Goal: Task Accomplishment & Management: Manage account settings

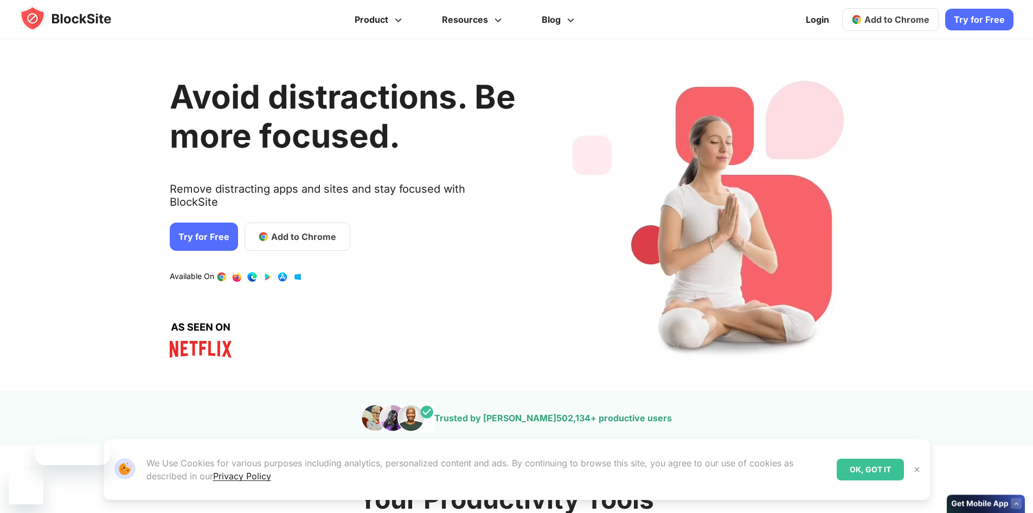
click at [217, 222] on link "Try for Free" at bounding box center [204, 236] width 68 height 28
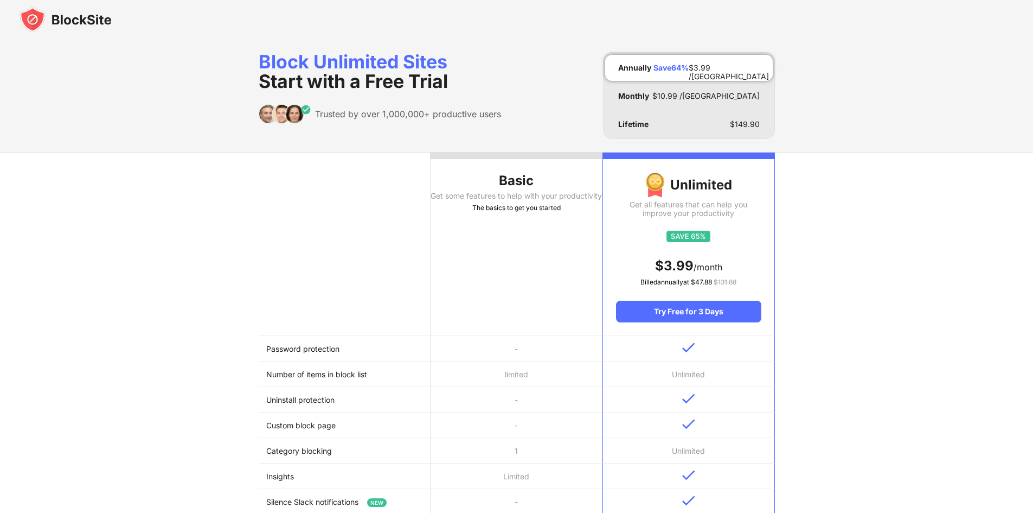
click at [521, 200] on div "Get some features to help with your productivity" at bounding box center [517, 195] width 172 height 9
click at [517, 179] on div "Basic" at bounding box center [517, 180] width 172 height 17
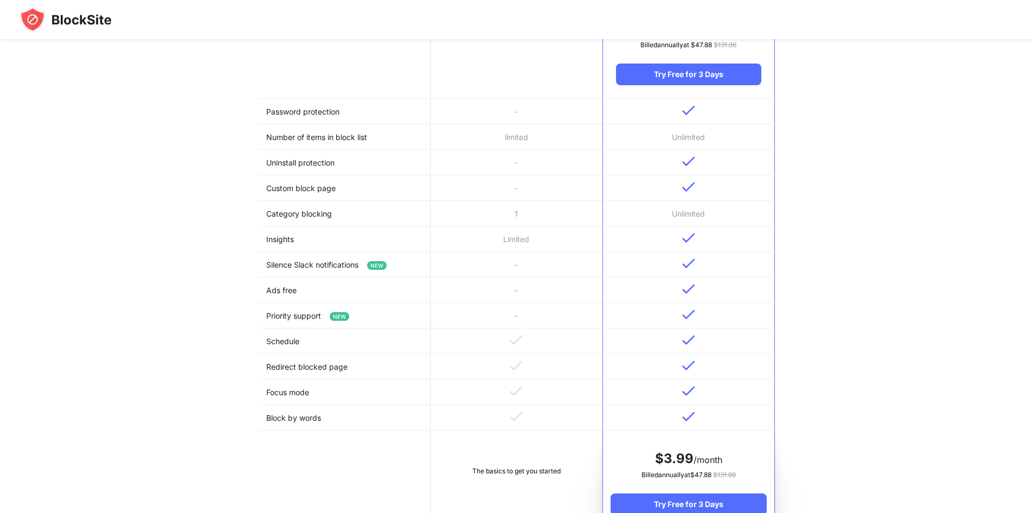
scroll to position [380, 0]
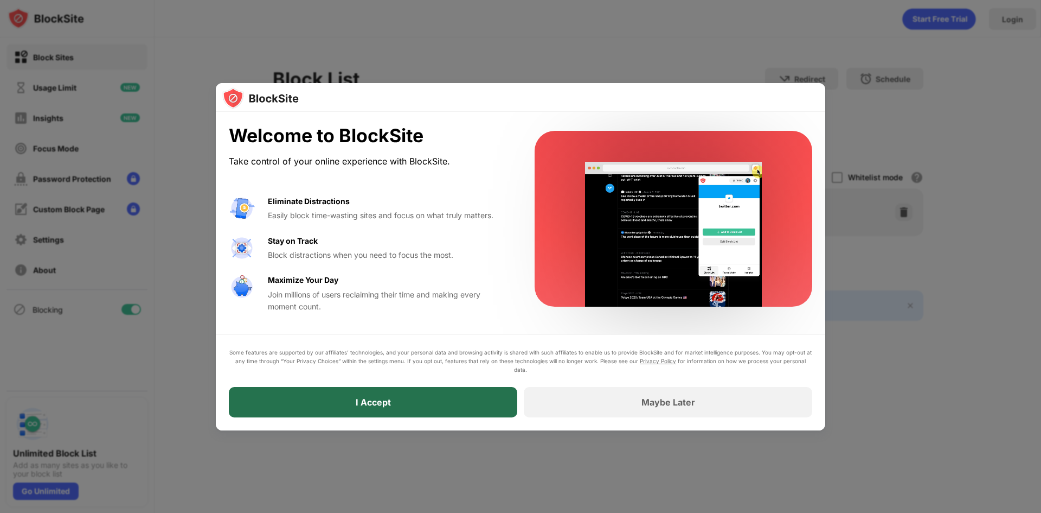
click at [464, 392] on div "I Accept" at bounding box center [373, 402] width 289 height 30
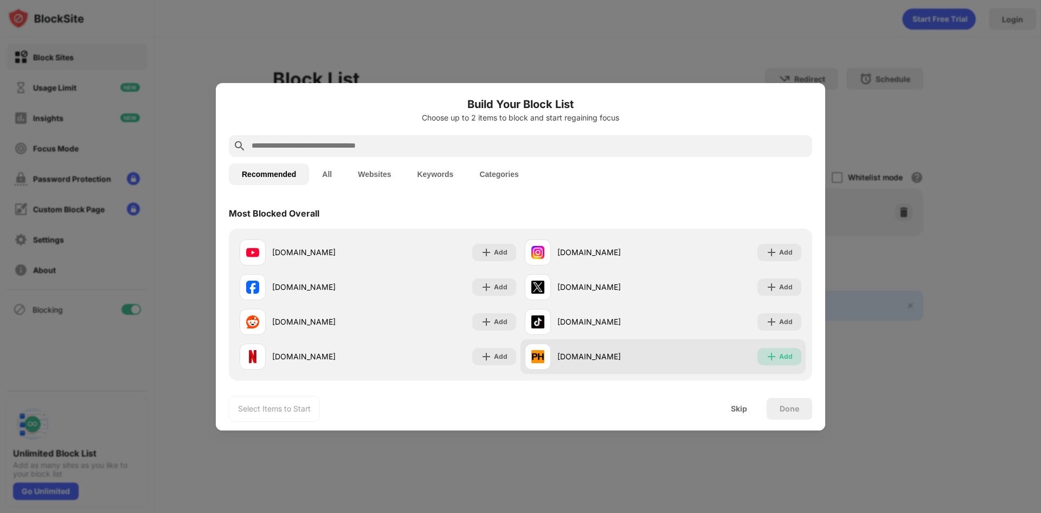
click at [779, 359] on div "Add" at bounding box center [786, 356] width 14 height 11
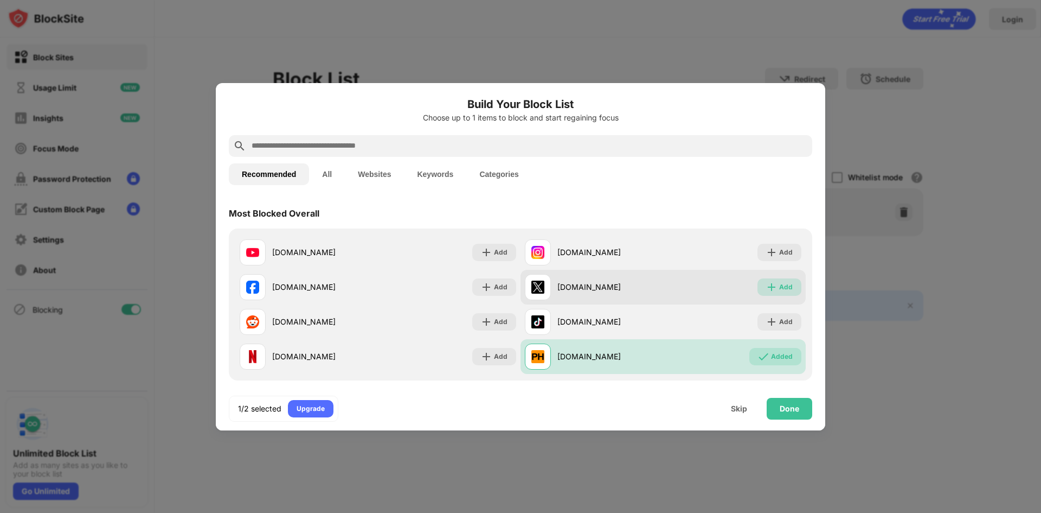
click at [779, 285] on div "Add" at bounding box center [786, 286] width 14 height 11
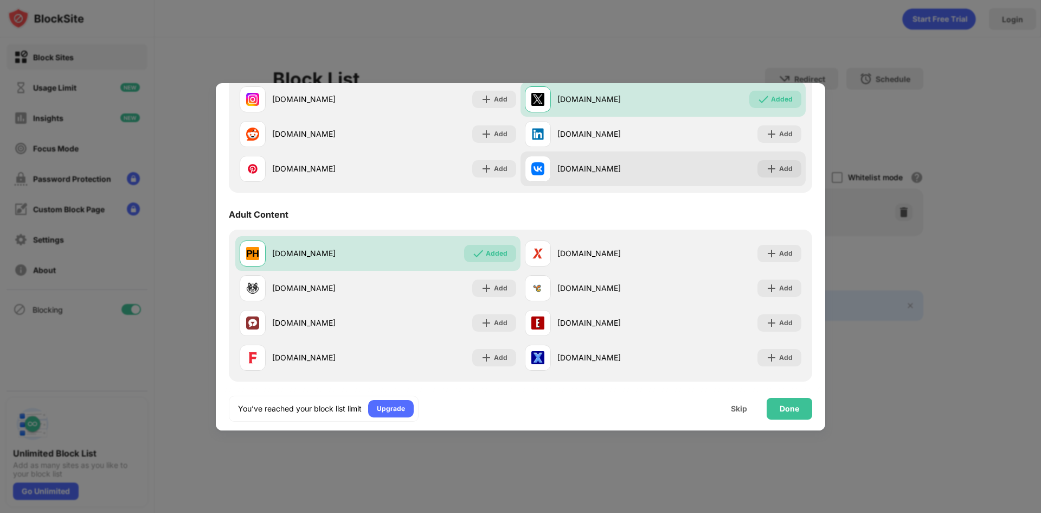
scroll to position [434, 0]
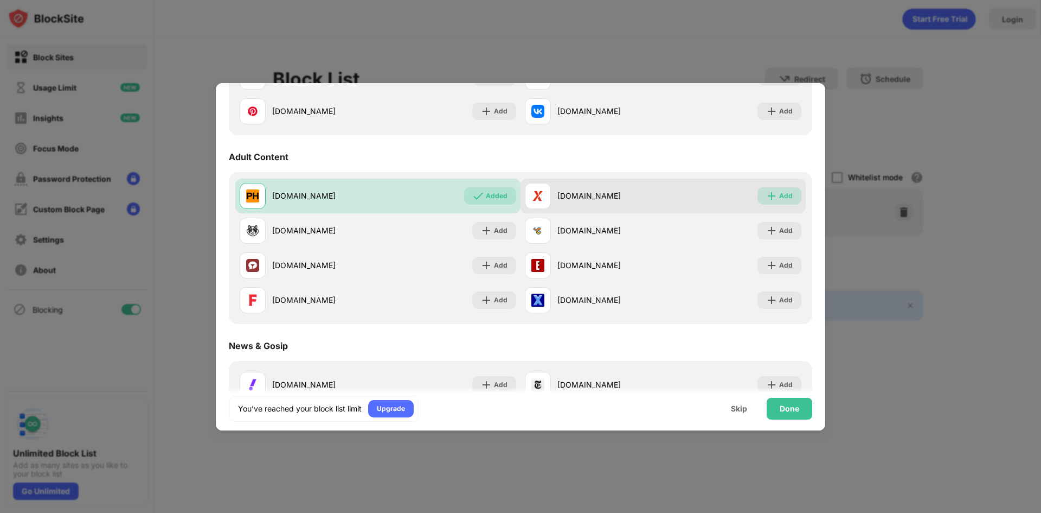
click at [766, 197] on img at bounding box center [771, 195] width 11 height 11
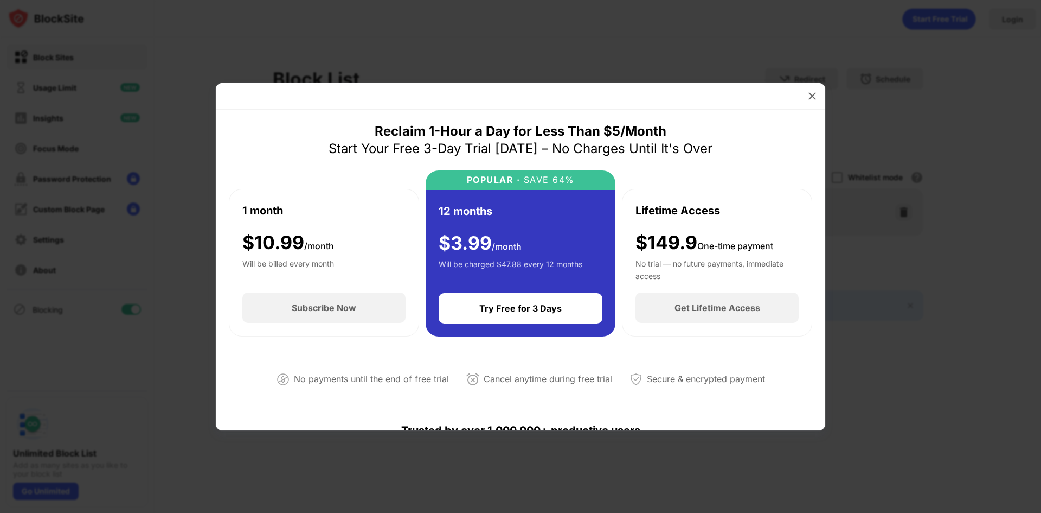
click at [798, 97] on div at bounding box center [521, 96] width 610 height 27
click at [809, 95] on img at bounding box center [812, 96] width 11 height 11
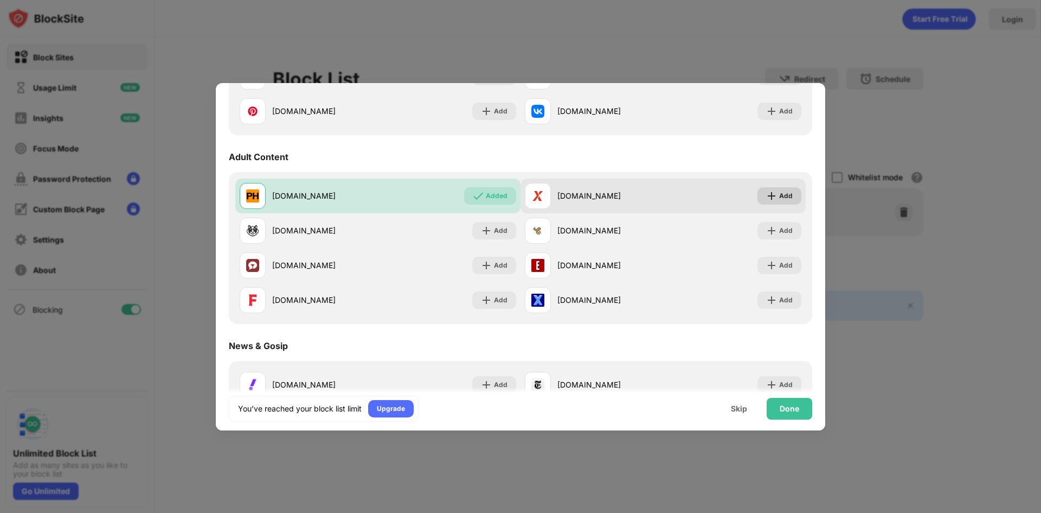
click at [766, 199] on img at bounding box center [771, 195] width 11 height 11
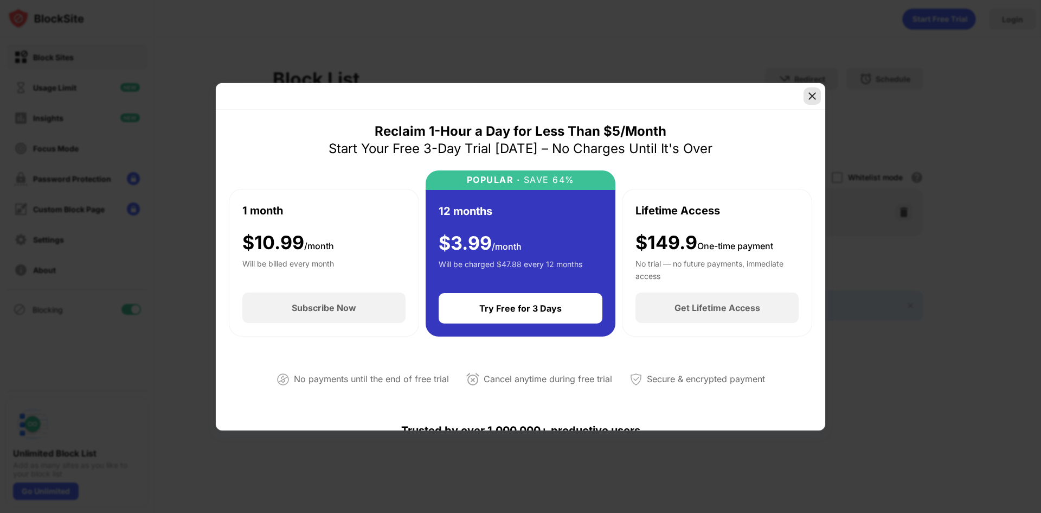
click at [808, 102] on div at bounding box center [812, 95] width 17 height 17
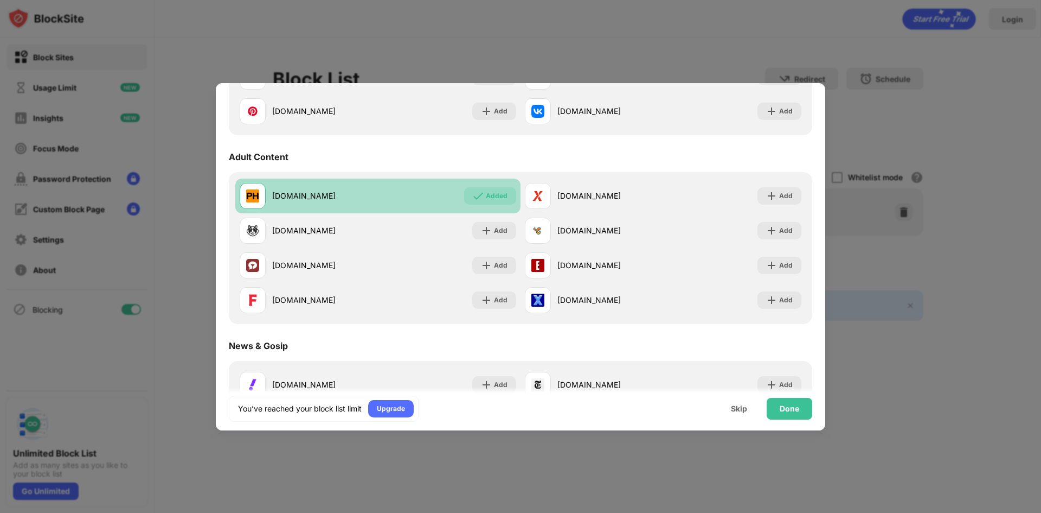
click at [478, 196] on img at bounding box center [478, 195] width 11 height 11
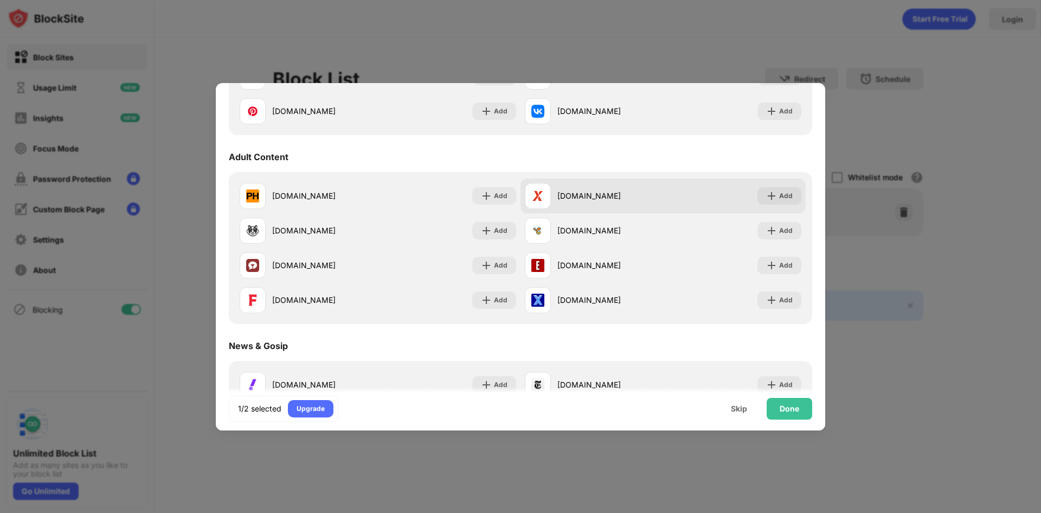
drag, startPoint x: 796, startPoint y: 200, endPoint x: 771, endPoint y: 195, distance: 25.9
click at [796, 199] on div "xvideos.com Add" at bounding box center [663, 195] width 285 height 35
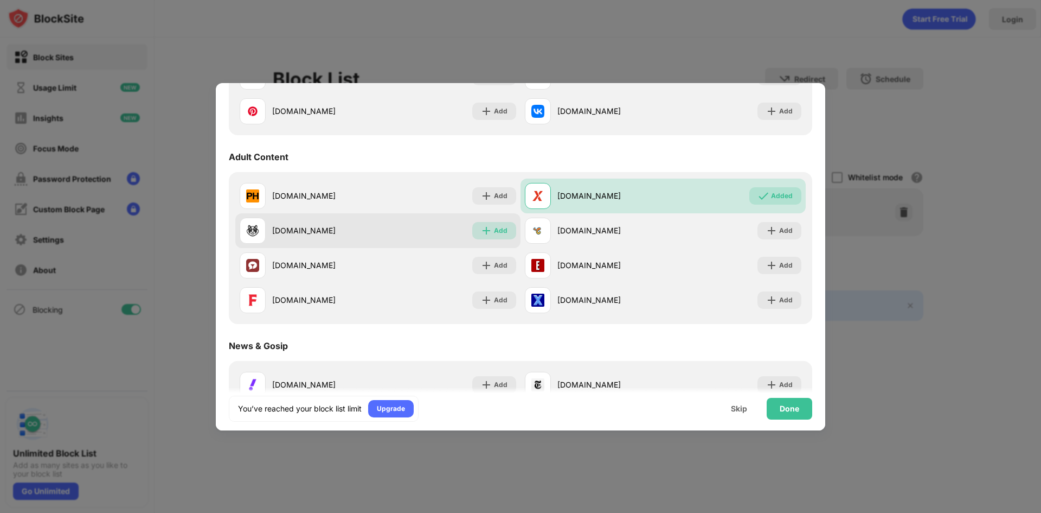
click at [484, 236] on div "Add" at bounding box center [494, 230] width 44 height 17
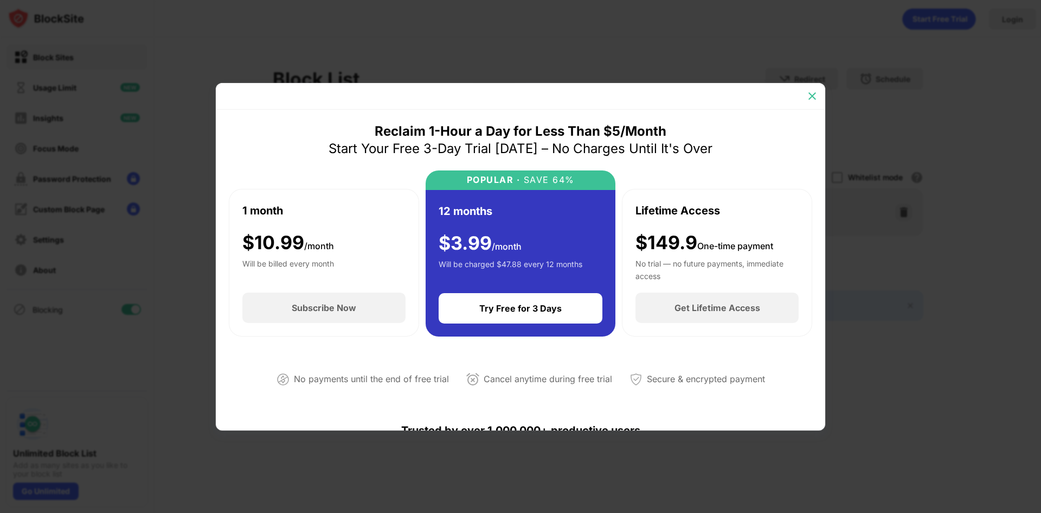
click at [808, 95] on img at bounding box center [812, 96] width 11 height 11
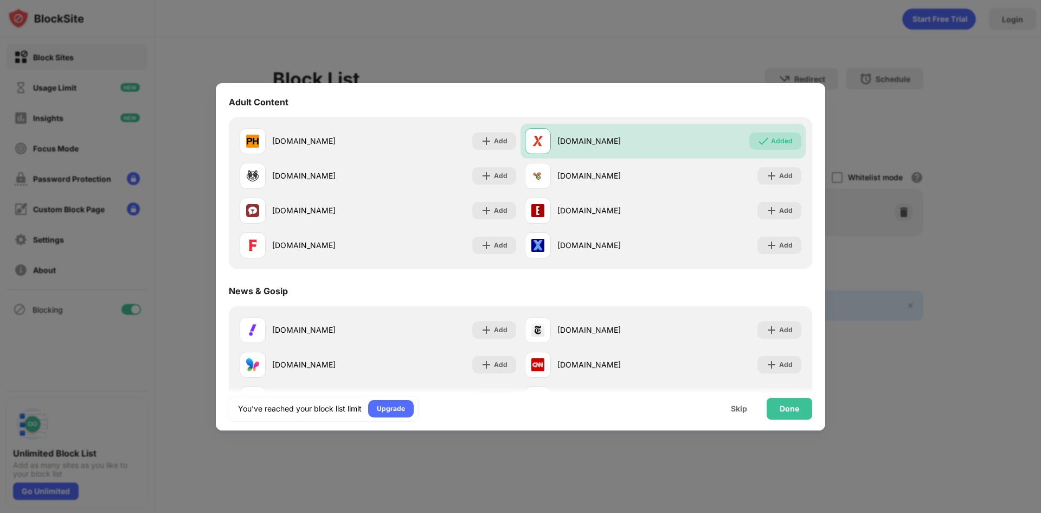
scroll to position [434, 0]
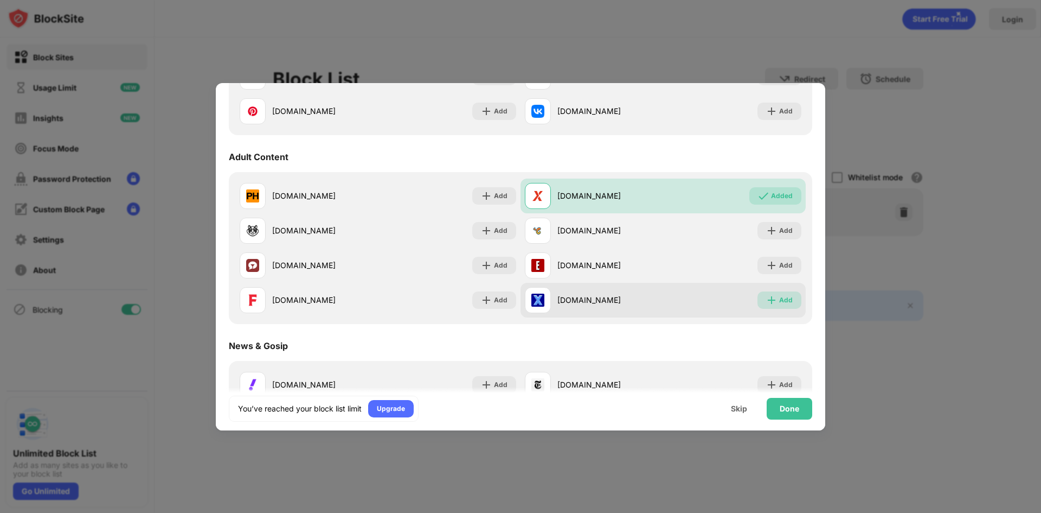
click at [767, 297] on img at bounding box center [771, 299] width 11 height 11
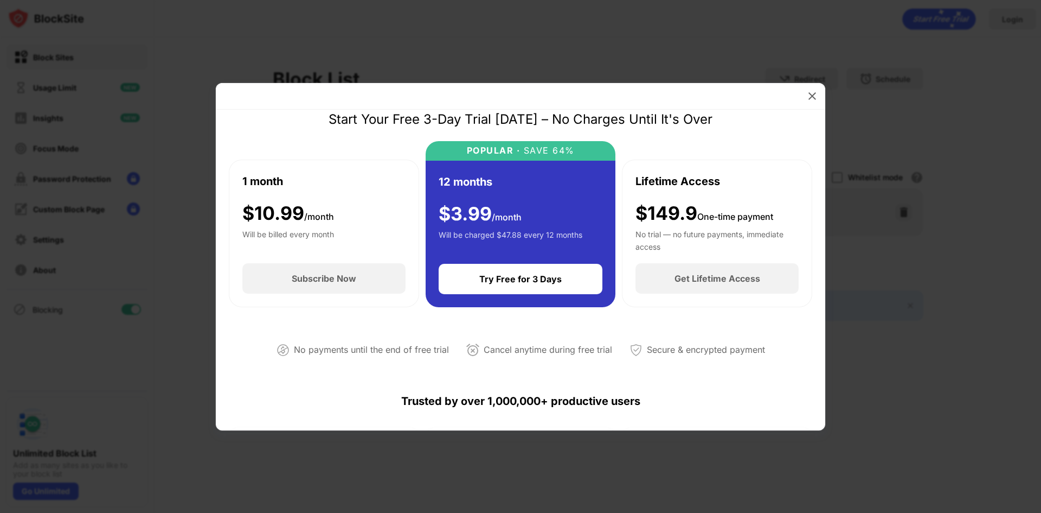
scroll to position [28, 0]
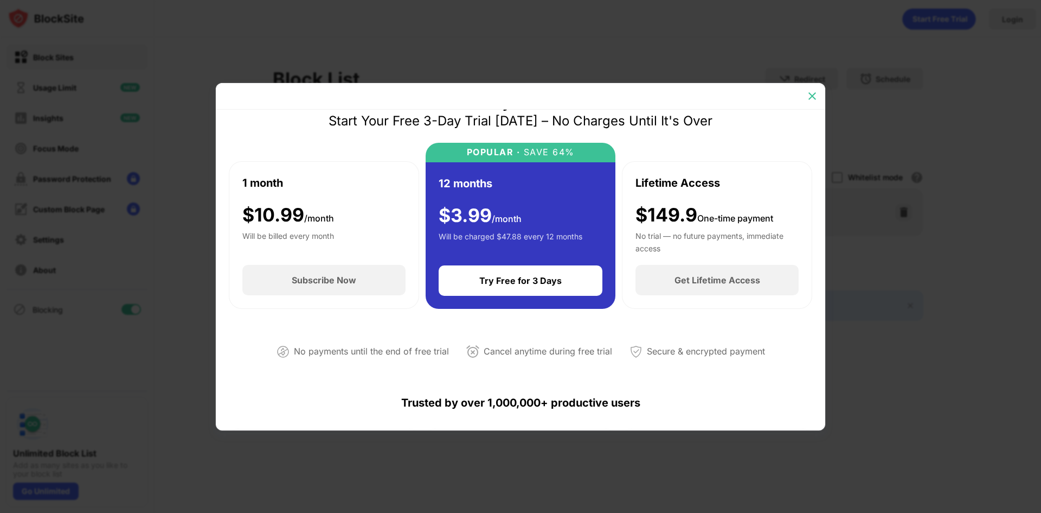
click at [810, 99] on img at bounding box center [812, 96] width 11 height 11
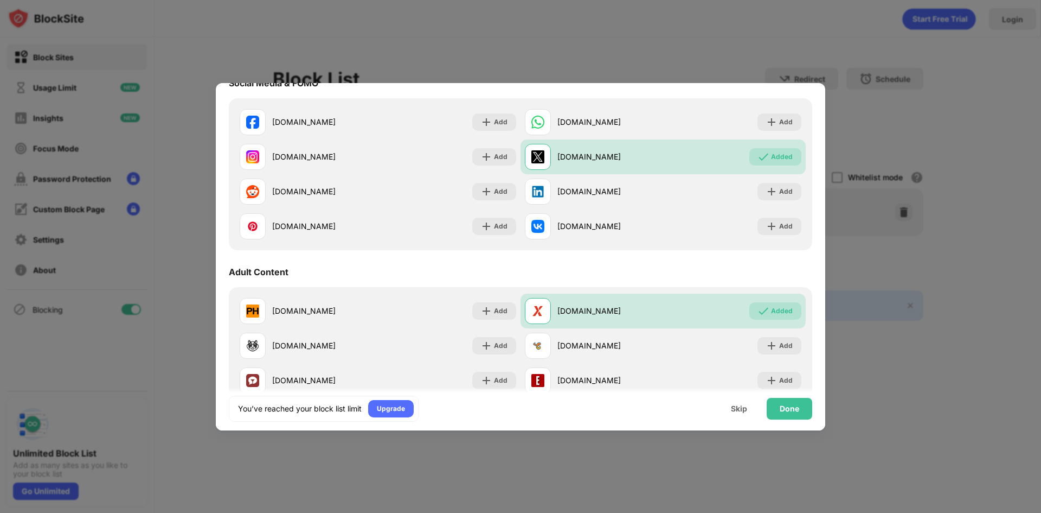
scroll to position [325, 0]
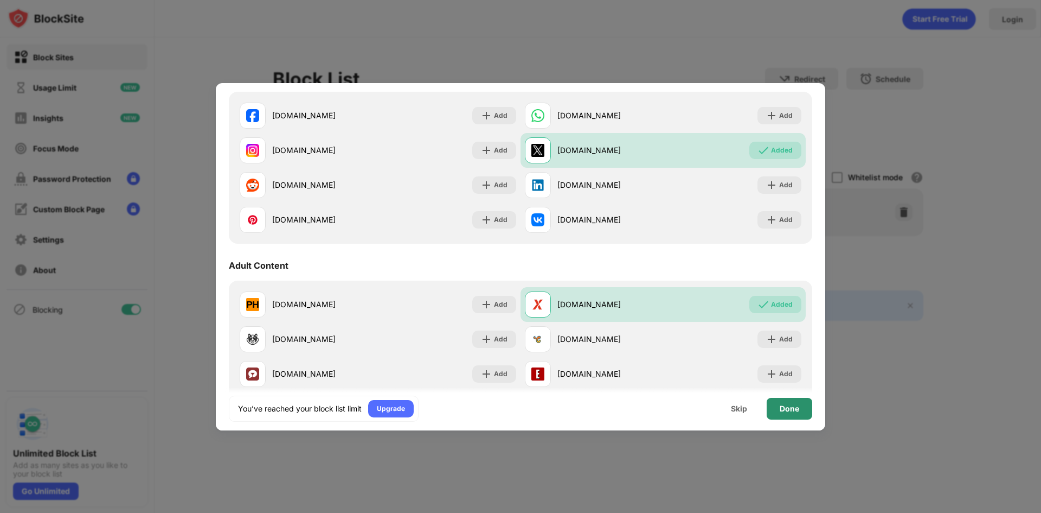
click at [804, 414] on div "Done" at bounding box center [790, 409] width 46 height 22
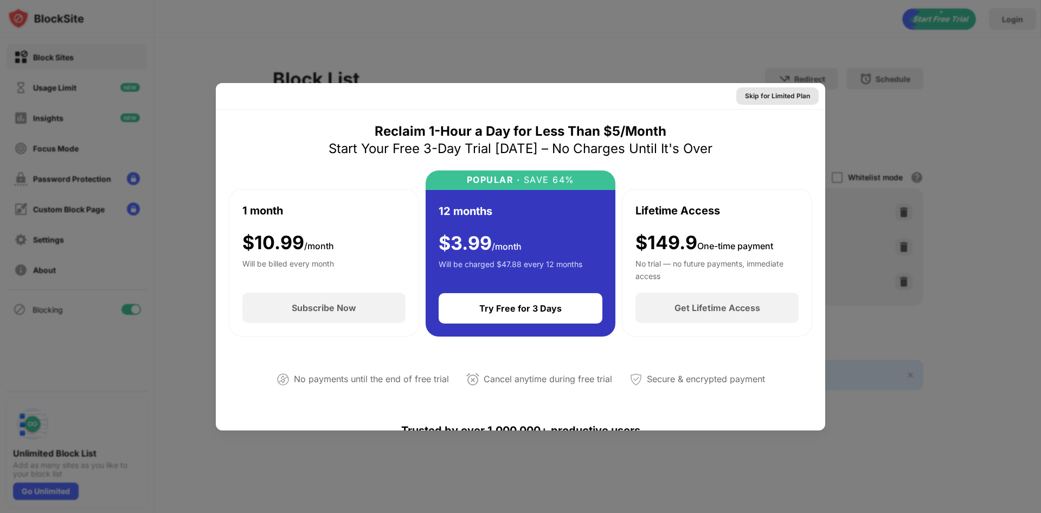
click at [788, 100] on div "Skip for Limited Plan" at bounding box center [777, 96] width 65 height 11
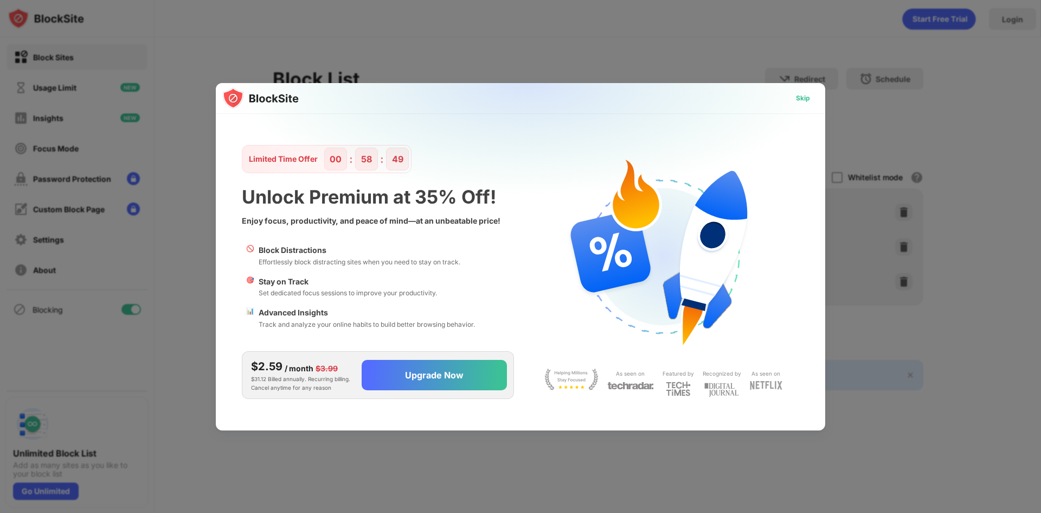
click at [806, 105] on div "Skip" at bounding box center [803, 97] width 31 height 17
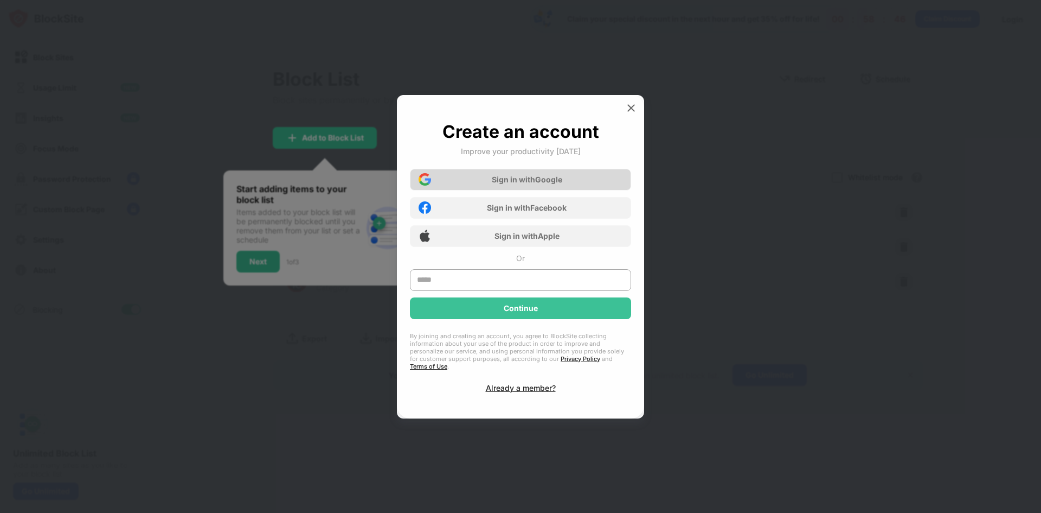
click at [573, 183] on div "Sign in with Google" at bounding box center [520, 180] width 221 height 22
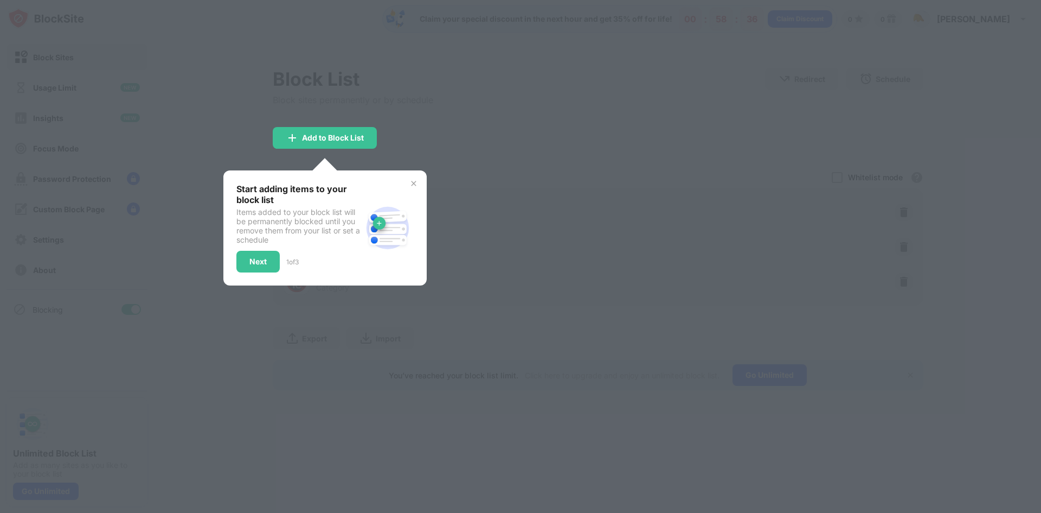
click at [417, 182] on img at bounding box center [413, 183] width 9 height 9
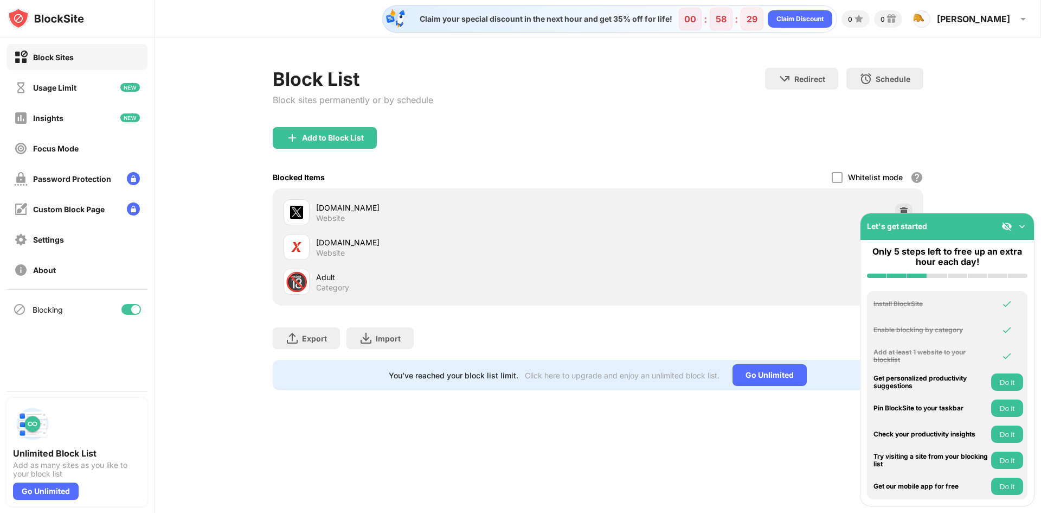
click at [1023, 226] on img at bounding box center [1022, 226] width 11 height 11
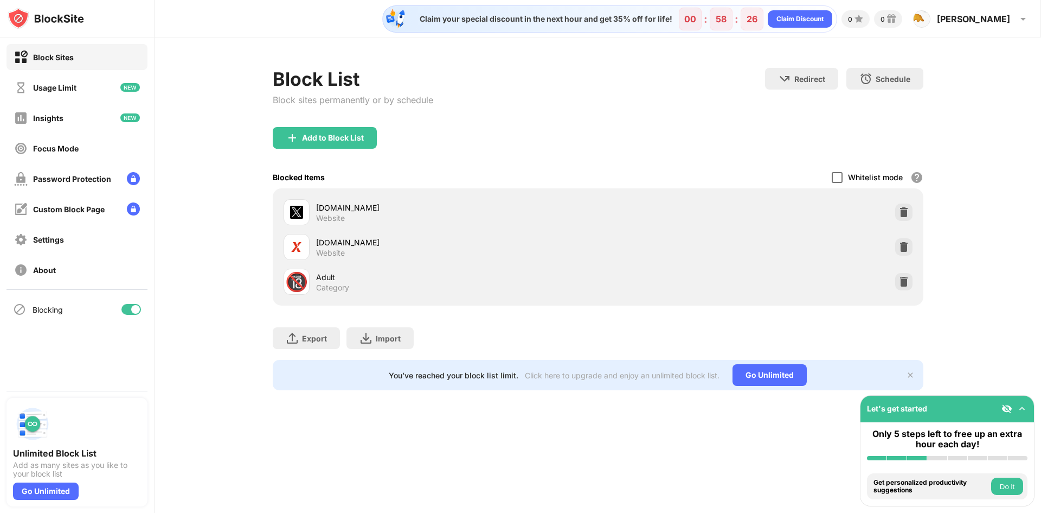
click at [838, 174] on div at bounding box center [837, 177] width 11 height 11
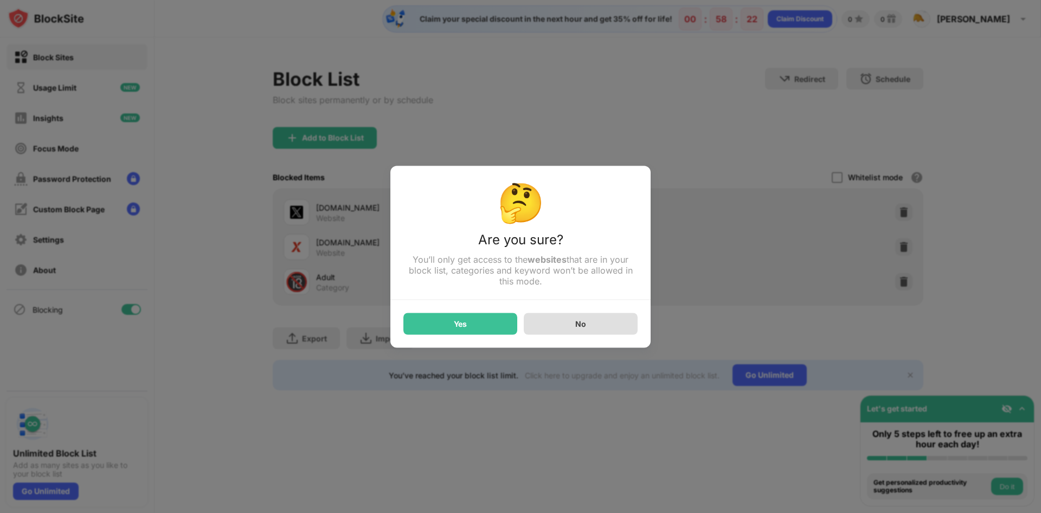
click at [566, 324] on div "No" at bounding box center [581, 323] width 114 height 22
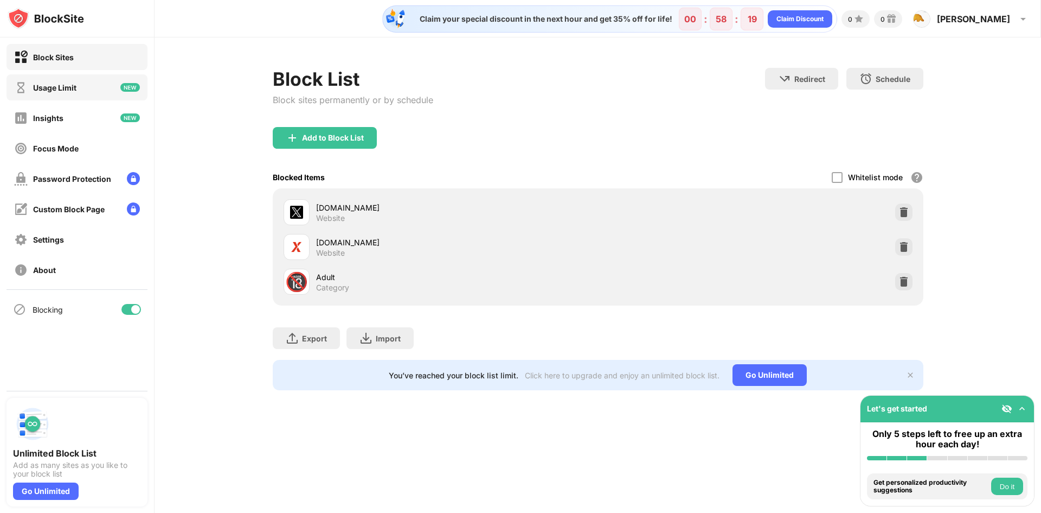
click at [98, 87] on div "Usage Limit" at bounding box center [77, 87] width 141 height 26
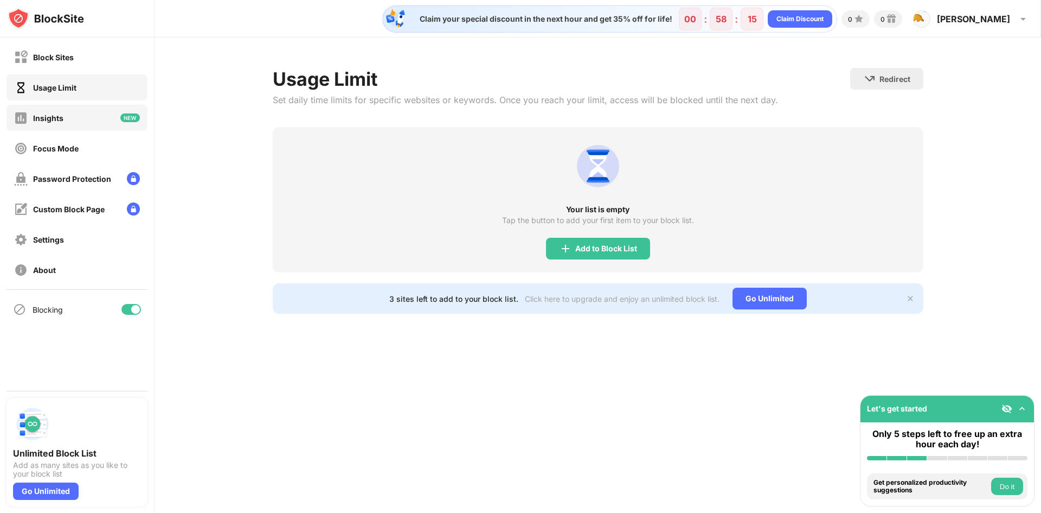
click at [98, 112] on div "Insights" at bounding box center [77, 118] width 141 height 26
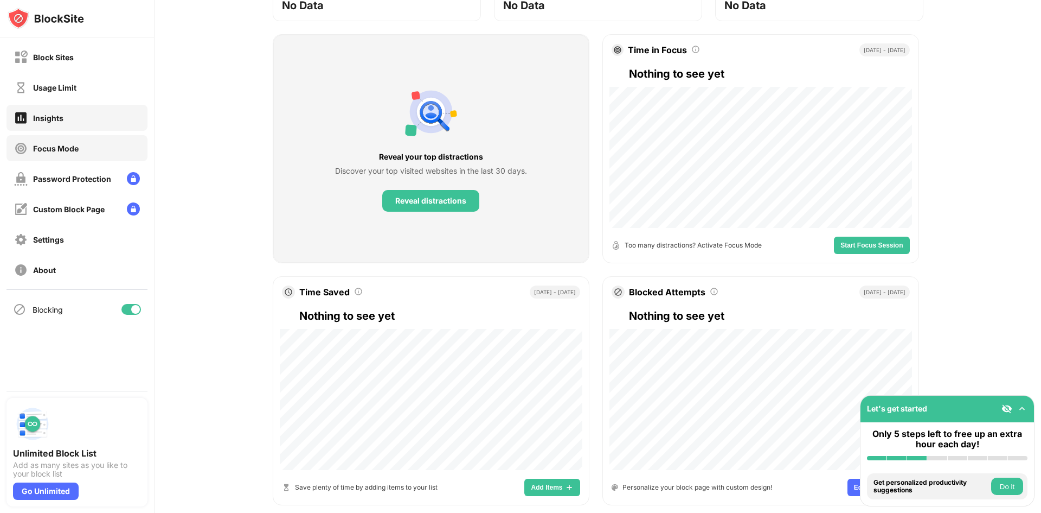
click at [91, 157] on div "Focus Mode" at bounding box center [77, 148] width 141 height 26
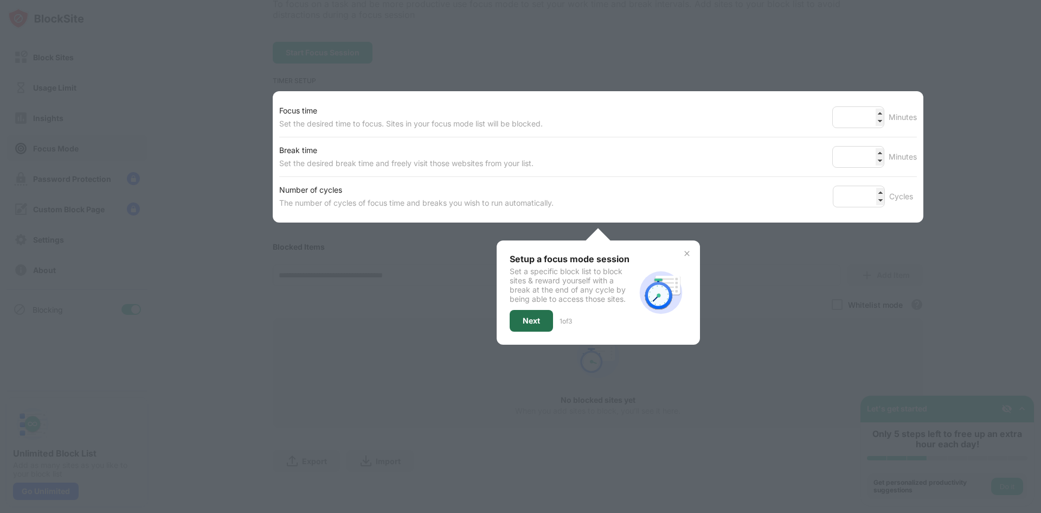
click at [526, 316] on div "Next" at bounding box center [531, 320] width 17 height 9
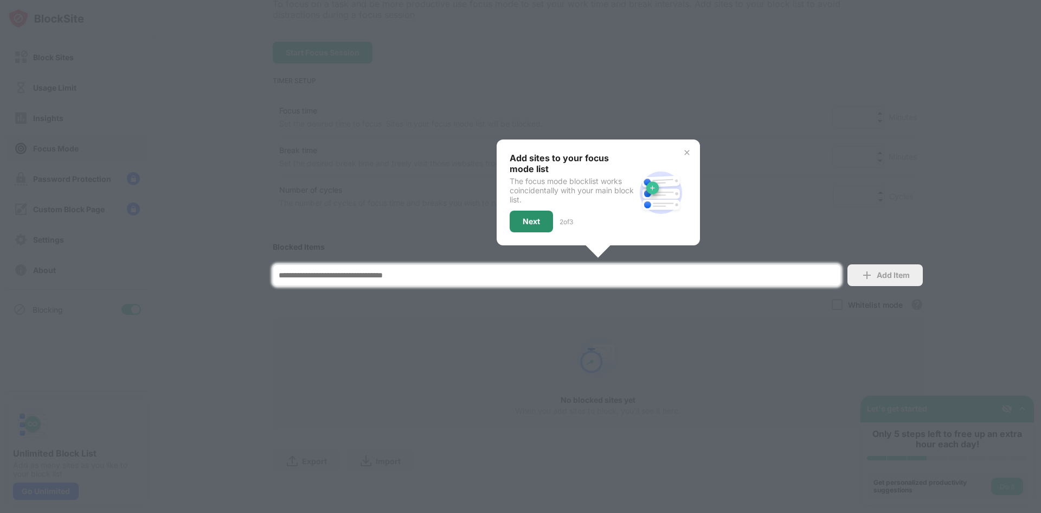
click at [533, 217] on div "Next" at bounding box center [531, 221] width 17 height 9
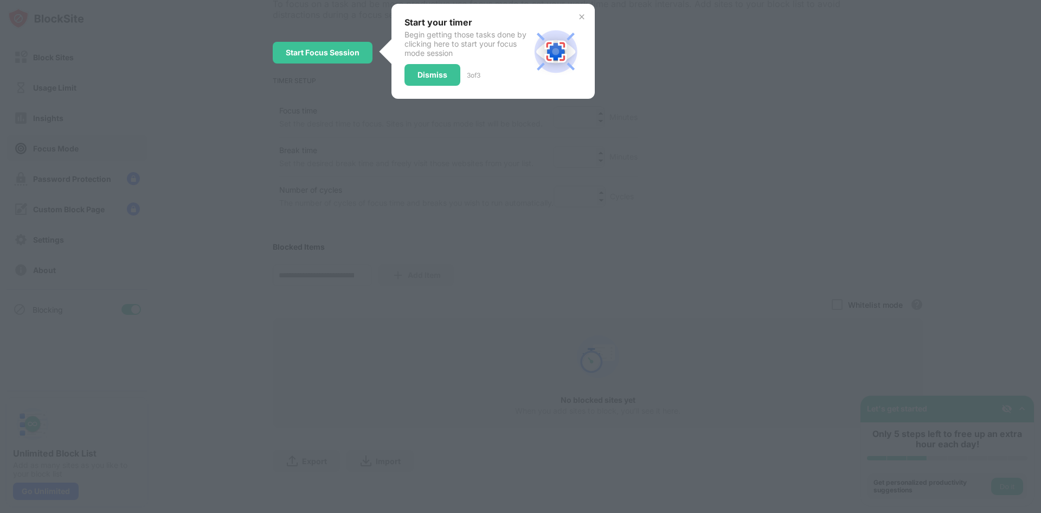
scroll to position [0, 0]
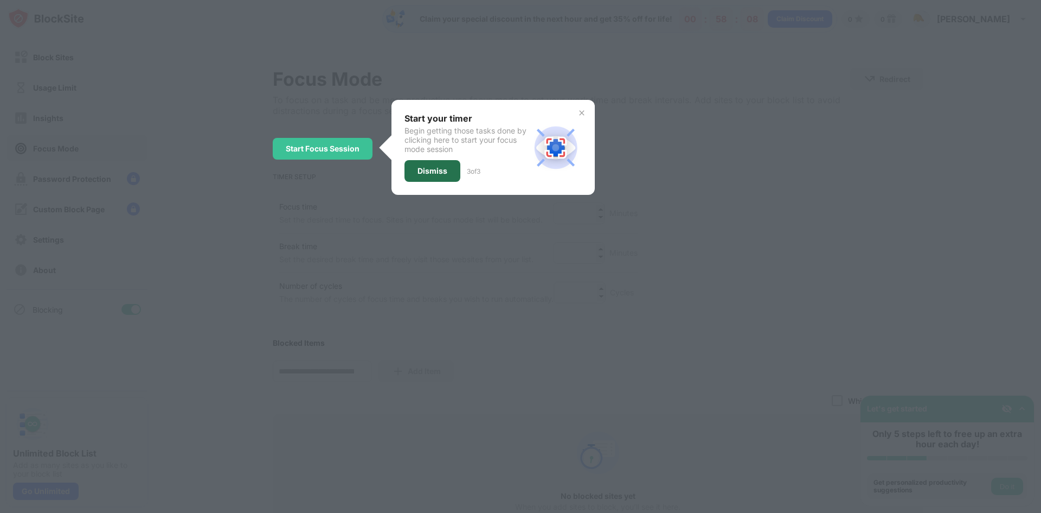
click at [428, 162] on div "Dismiss" at bounding box center [433, 171] width 56 height 22
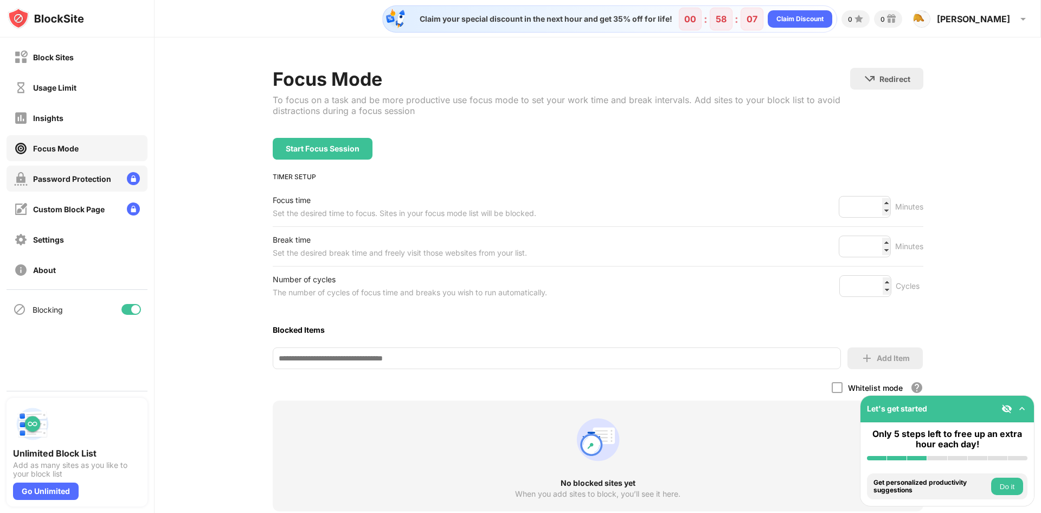
click at [87, 187] on div "Password Protection" at bounding box center [77, 178] width 141 height 26
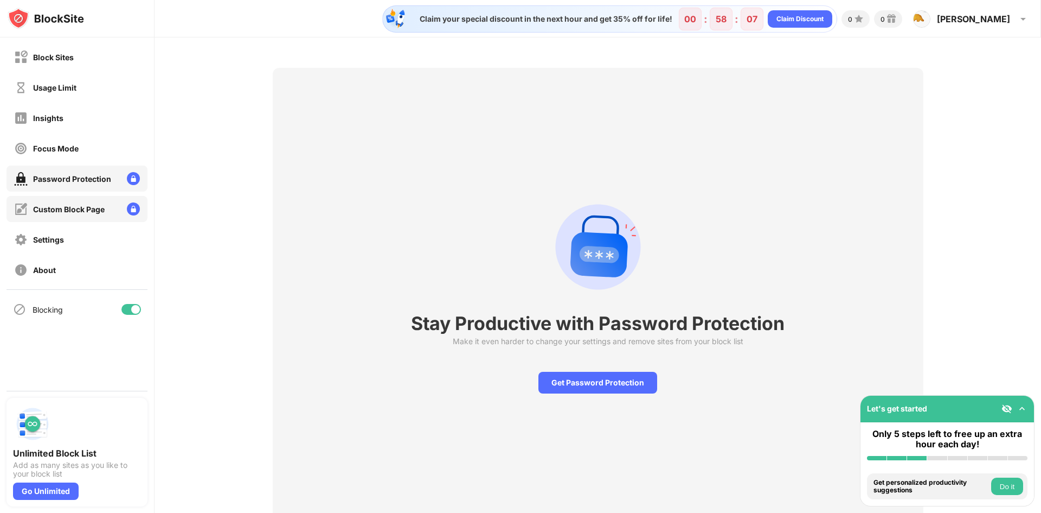
click at [91, 205] on div "Custom Block Page" at bounding box center [69, 208] width 72 height 9
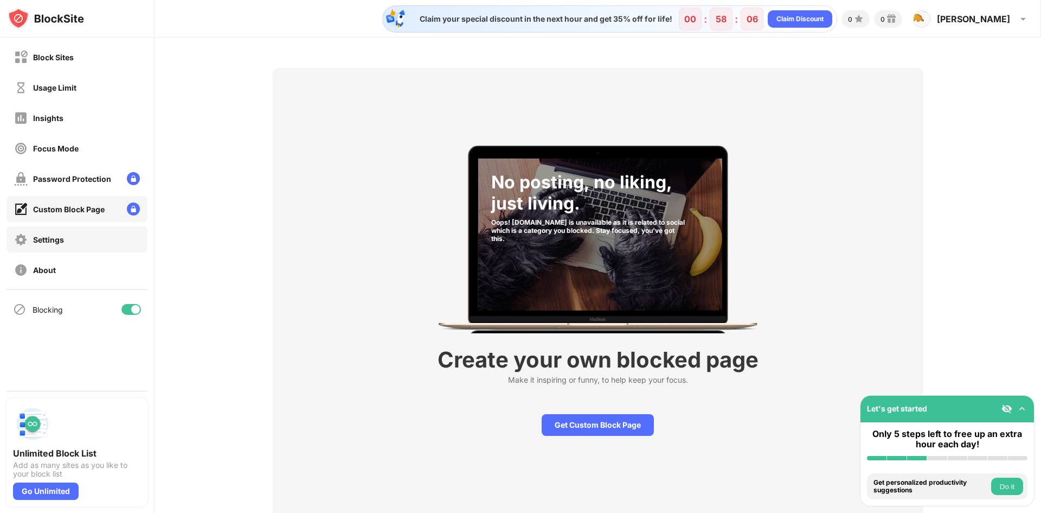
click at [86, 228] on div "Settings" at bounding box center [77, 239] width 141 height 26
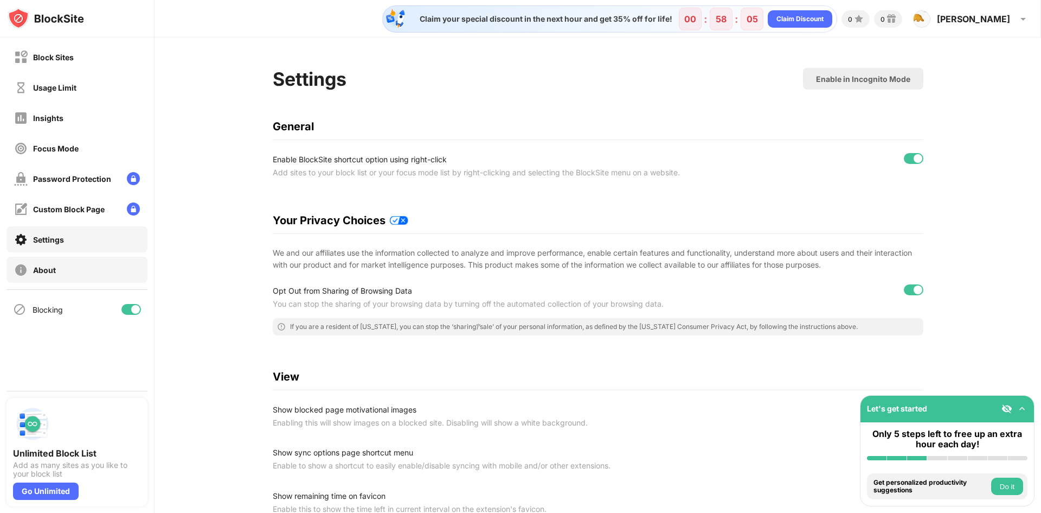
click at [76, 270] on div "About" at bounding box center [77, 270] width 141 height 26
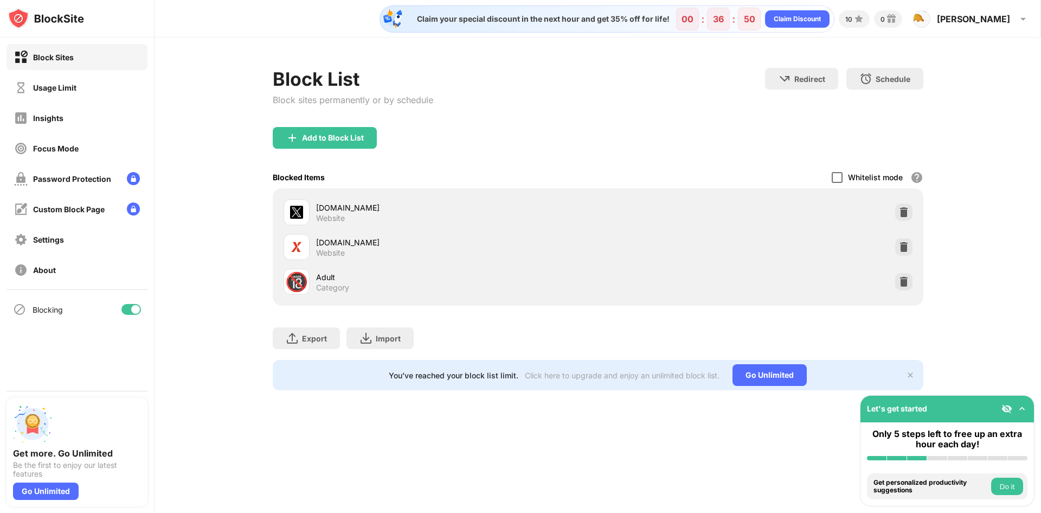
click at [836, 178] on div at bounding box center [837, 177] width 11 height 11
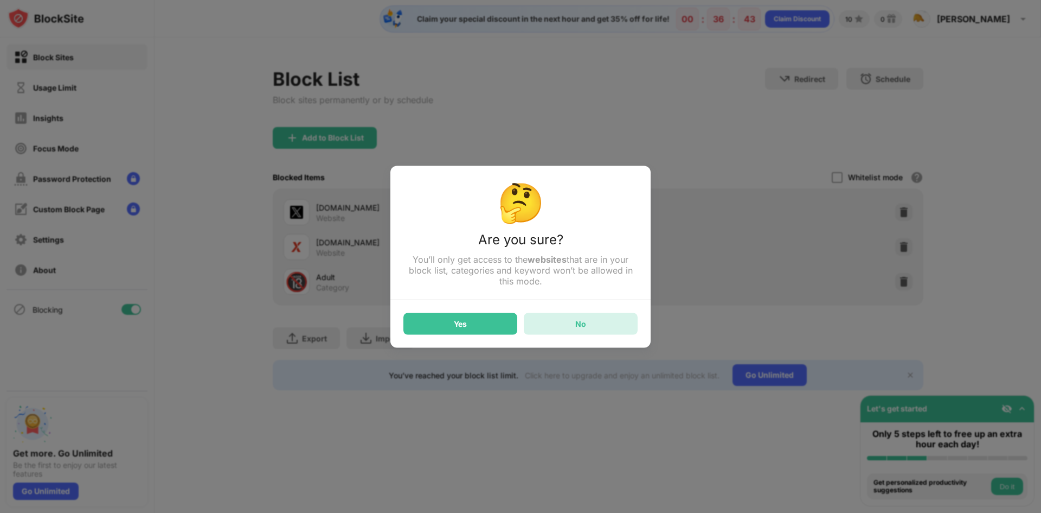
click at [605, 333] on div "No" at bounding box center [581, 323] width 114 height 22
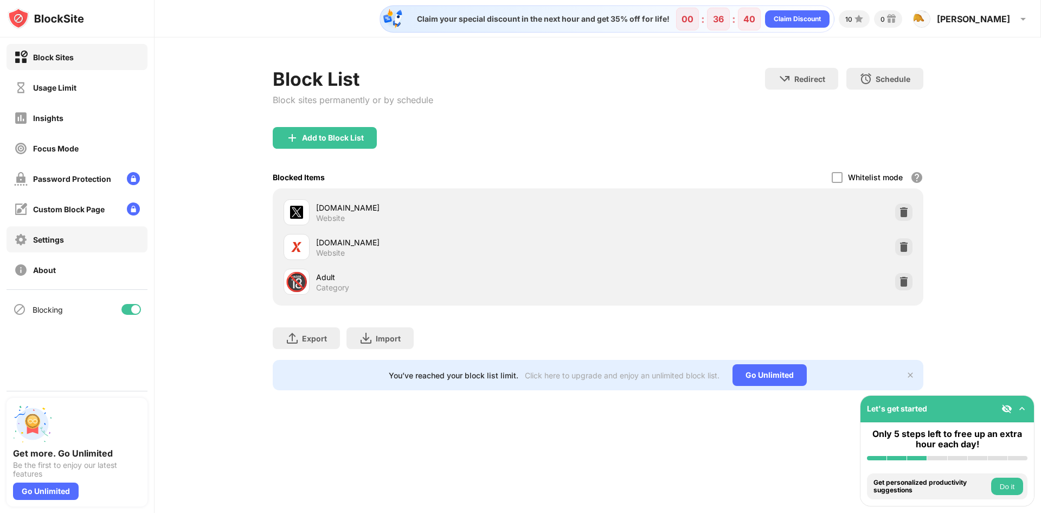
click at [56, 244] on div "Settings" at bounding box center [39, 240] width 50 height 14
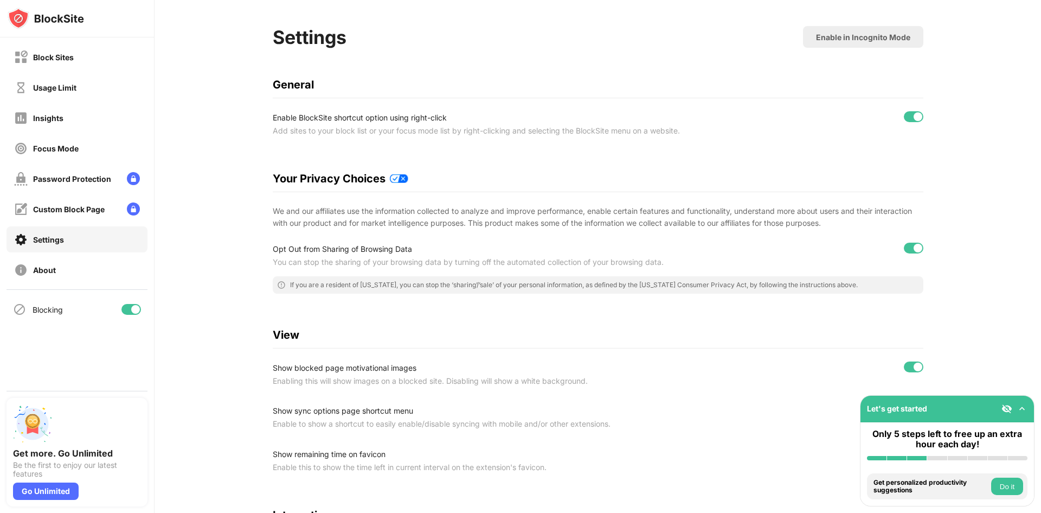
scroll to position [36, 0]
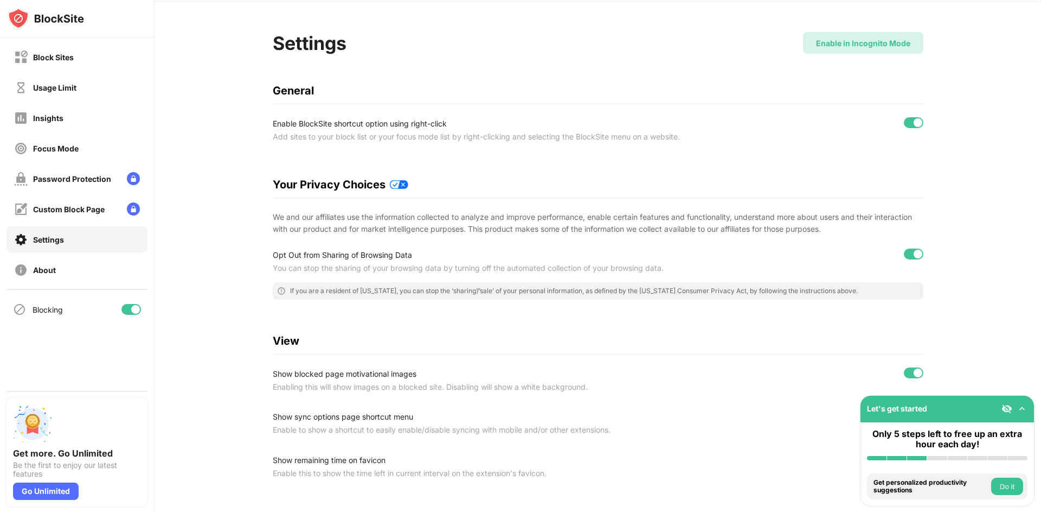
click at [837, 48] on div "Enable in Incognito Mode" at bounding box center [863, 43] width 120 height 22
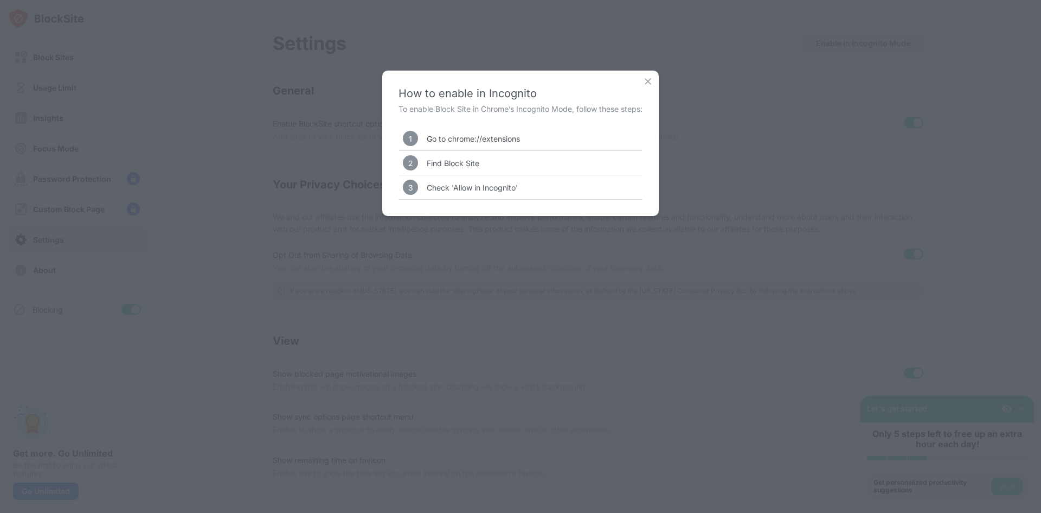
click at [467, 162] on div "Find Block Site" at bounding box center [453, 162] width 53 height 9
drag, startPoint x: 423, startPoint y: 133, endPoint x: 438, endPoint y: 136, distance: 14.9
click at [438, 136] on div "1 Go to chrome://extensions" at bounding box center [521, 138] width 244 height 24
click at [447, 134] on div "Go to chrome://extensions" at bounding box center [473, 138] width 93 height 9
drag, startPoint x: 450, startPoint y: 143, endPoint x: 463, endPoint y: 138, distance: 13.9
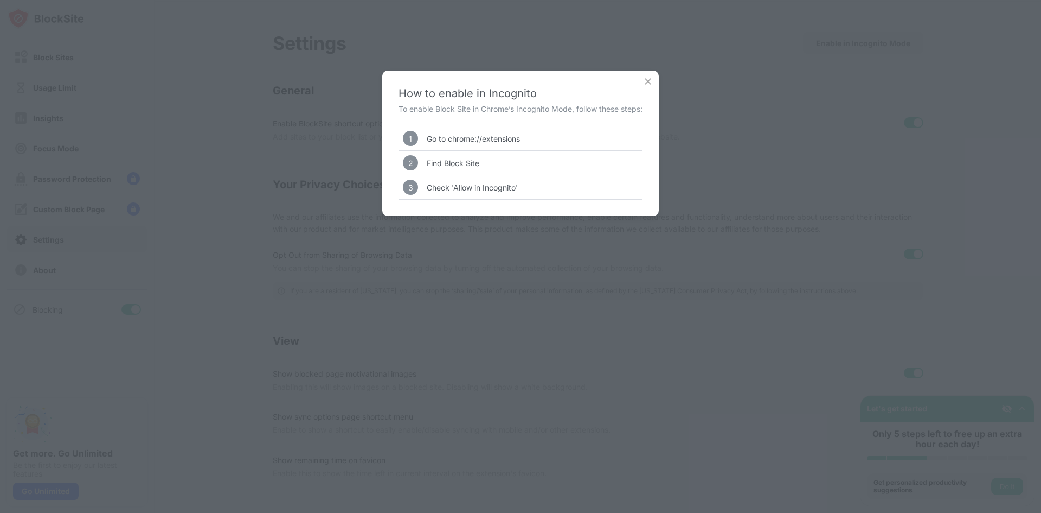
click at [463, 138] on div "1 Go to chrome://extensions" at bounding box center [521, 138] width 244 height 24
click at [647, 86] on img at bounding box center [648, 81] width 11 height 11
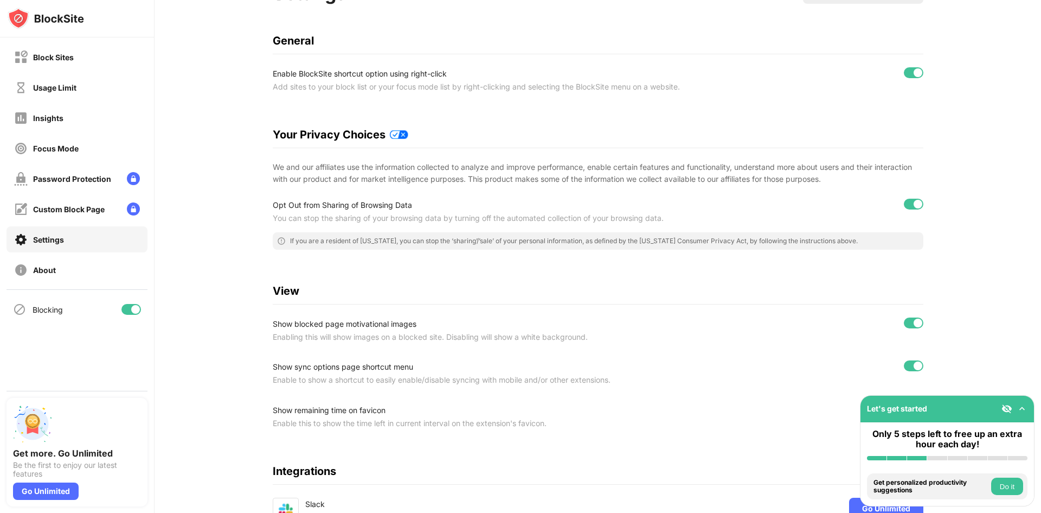
scroll to position [90, 0]
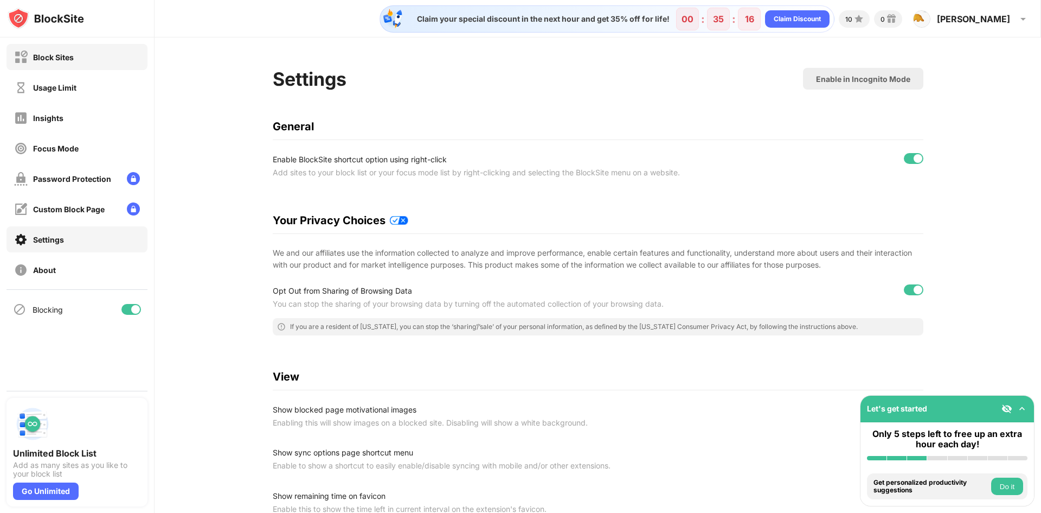
click at [50, 55] on div "Block Sites" at bounding box center [53, 57] width 41 height 9
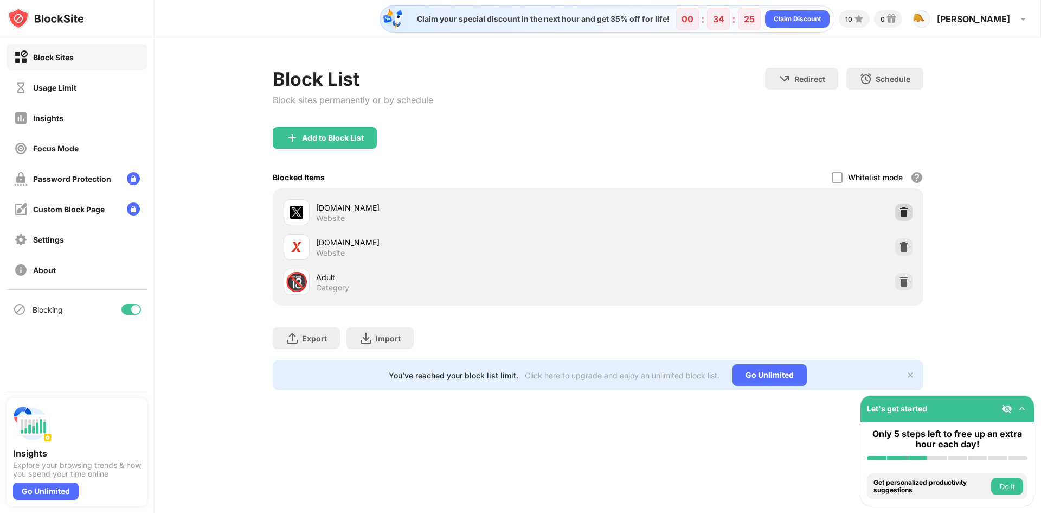
click at [907, 218] on div at bounding box center [903, 211] width 17 height 17
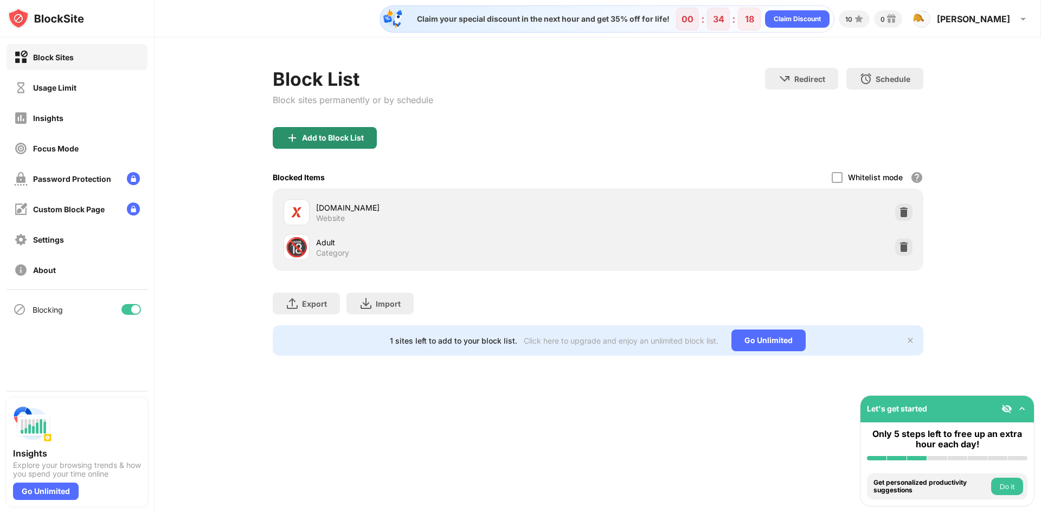
click at [347, 132] on div "Add to Block List" at bounding box center [325, 138] width 104 height 22
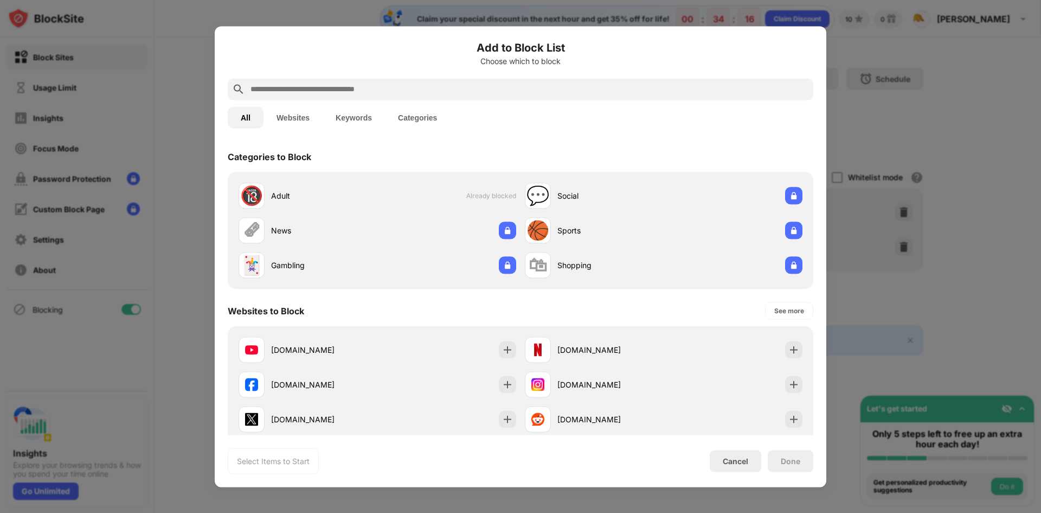
click at [307, 117] on button "Websites" at bounding box center [293, 117] width 59 height 22
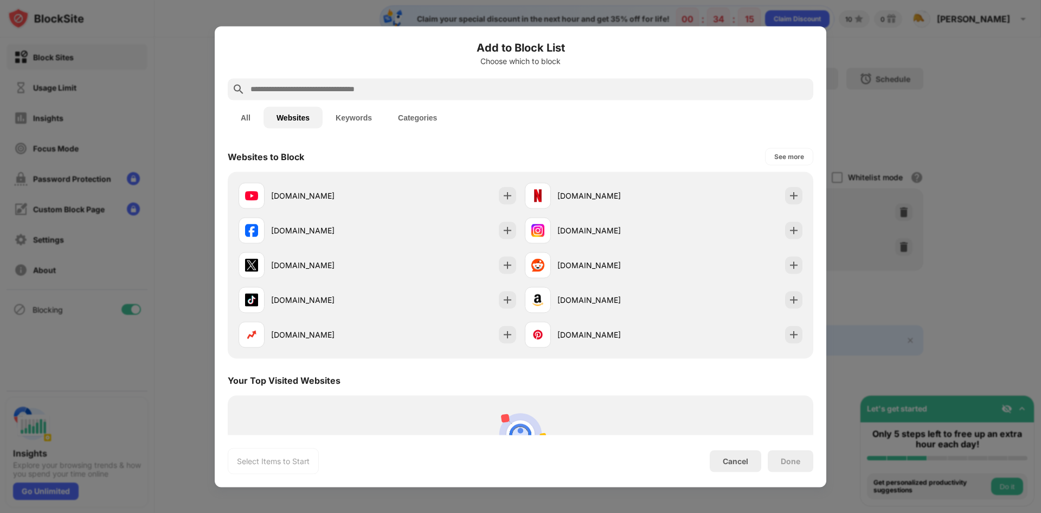
click at [329, 118] on button "Keywords" at bounding box center [354, 117] width 62 height 22
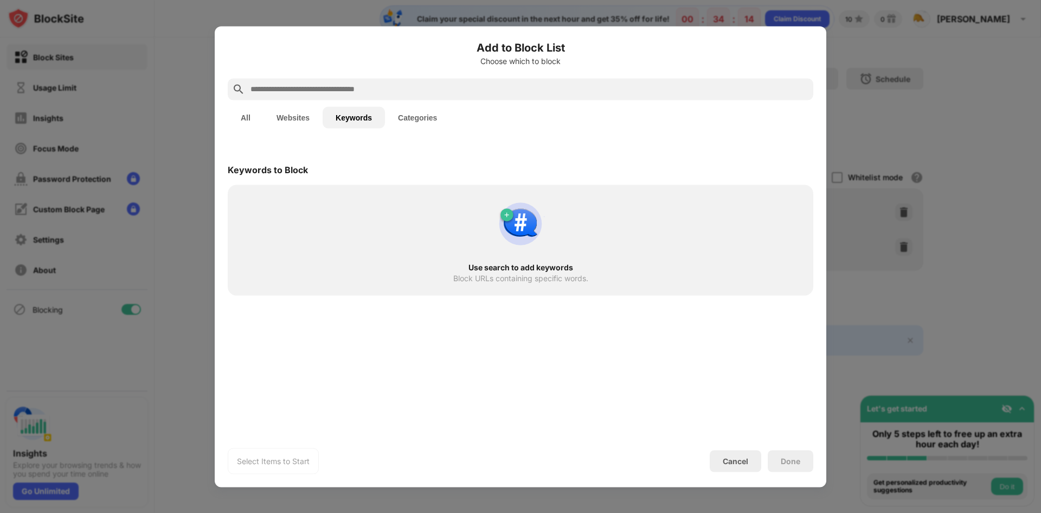
click at [421, 117] on button "Categories" at bounding box center [417, 117] width 65 height 22
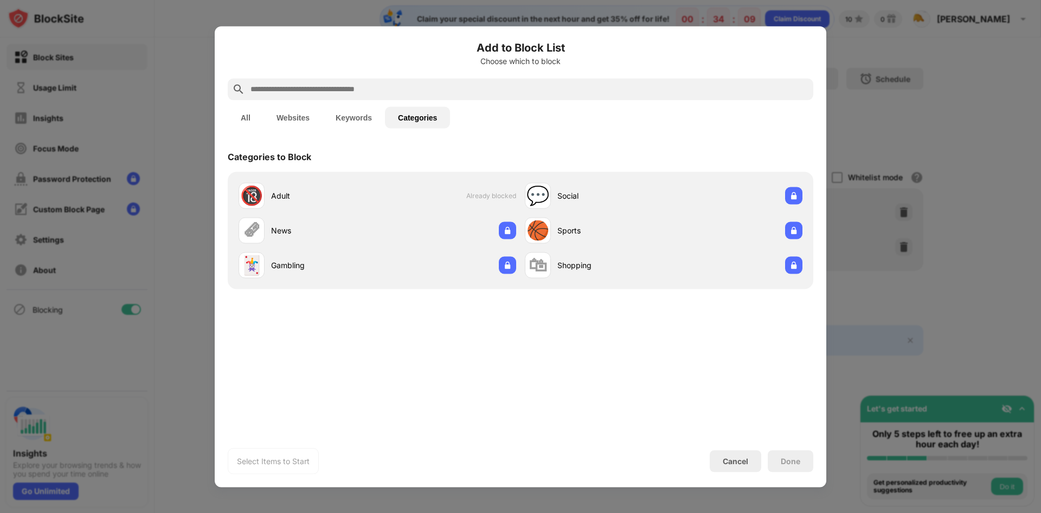
click at [306, 119] on button "Websites" at bounding box center [293, 117] width 59 height 22
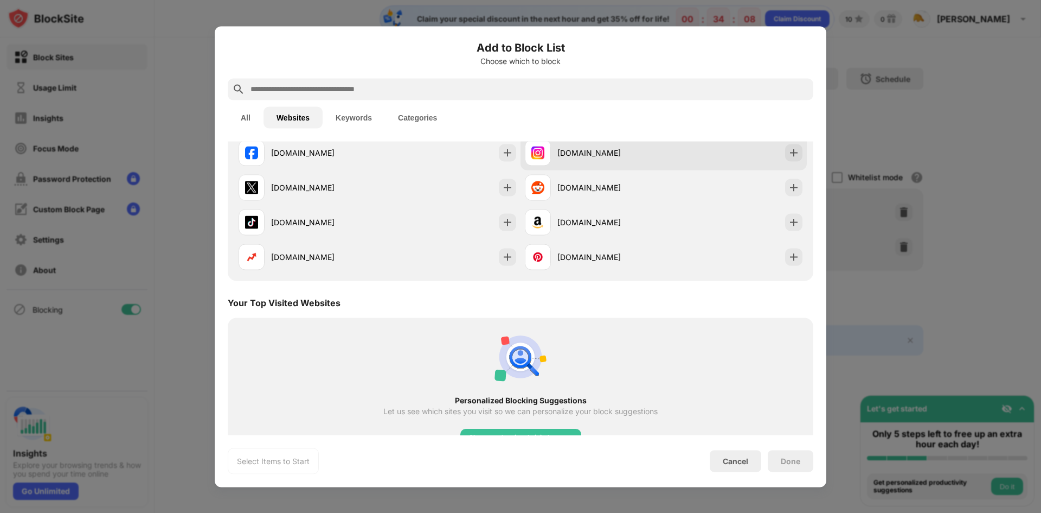
scroll to position [101, 0]
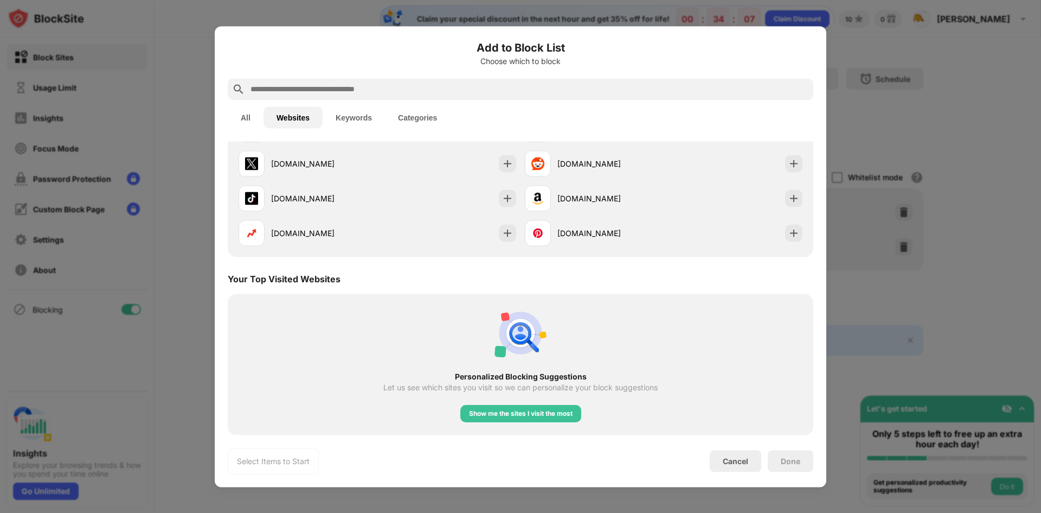
click at [259, 120] on button "All" at bounding box center [246, 117] width 36 height 22
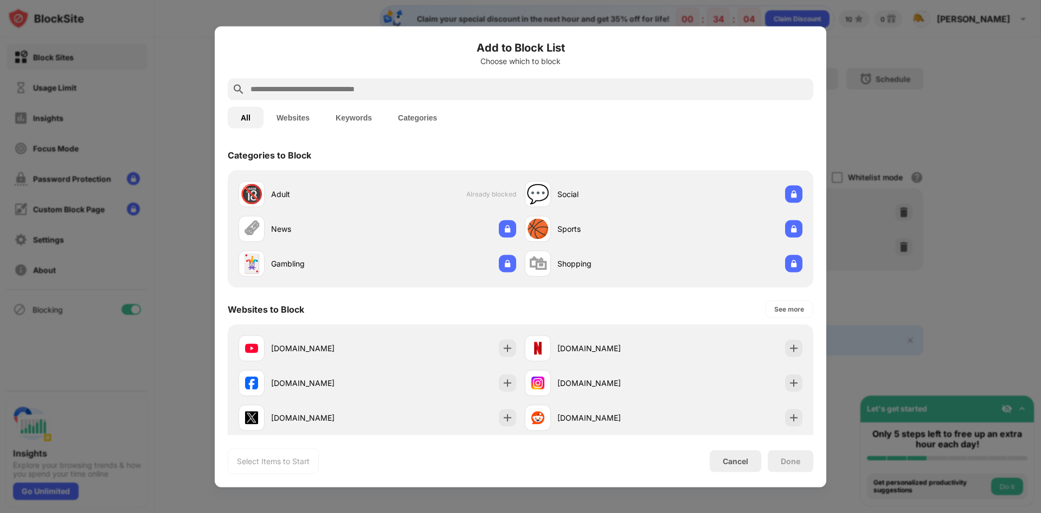
scroll to position [0, 0]
click at [400, 87] on input "text" at bounding box center [529, 88] width 560 height 13
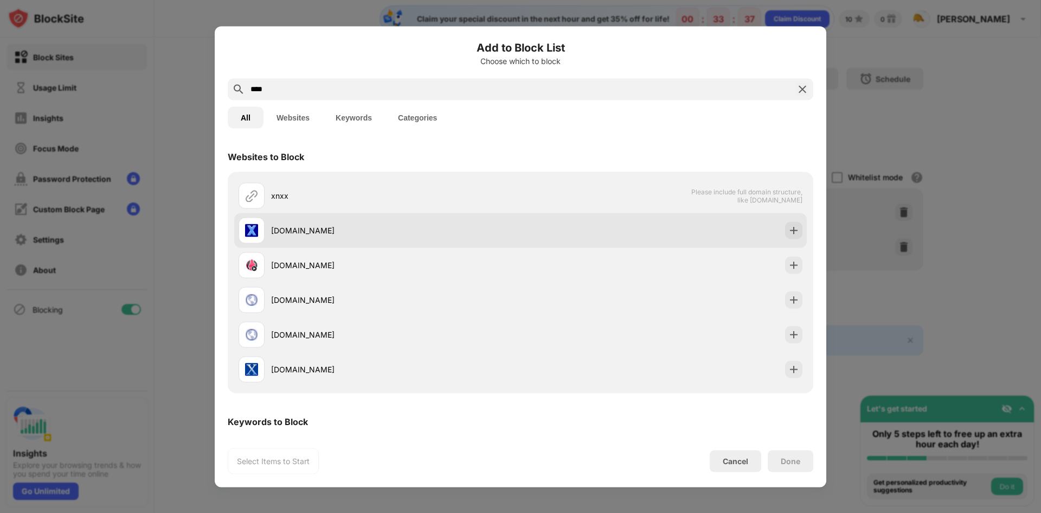
type input "****"
click at [300, 233] on div "[DOMAIN_NAME]" at bounding box center [395, 230] width 249 height 11
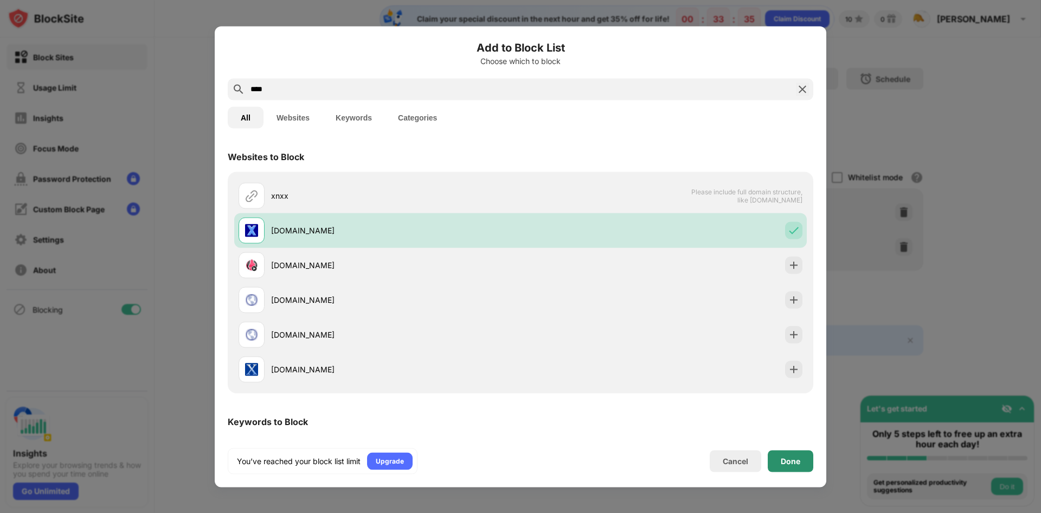
click at [777, 456] on div "Done" at bounding box center [791, 461] width 46 height 22
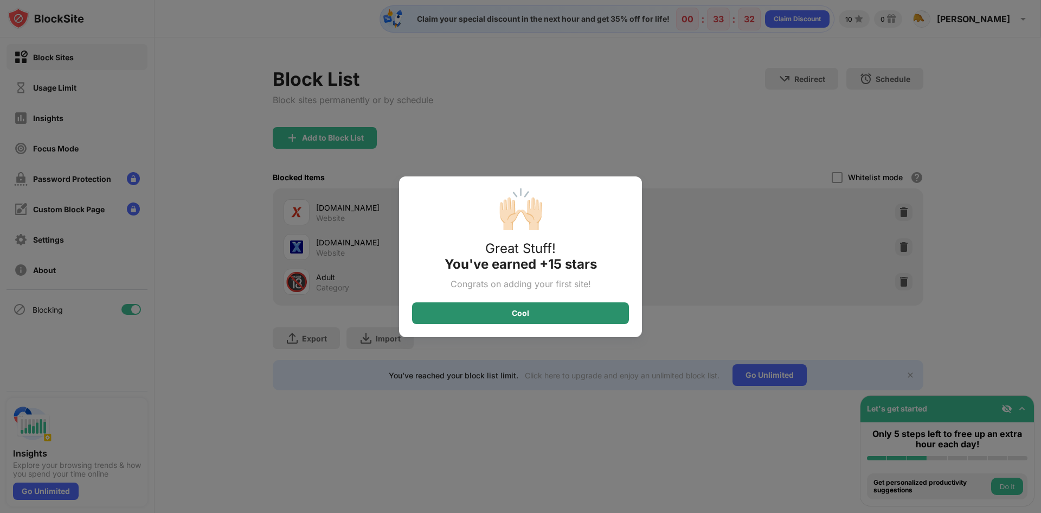
click at [568, 315] on div "Cool" at bounding box center [520, 313] width 217 height 22
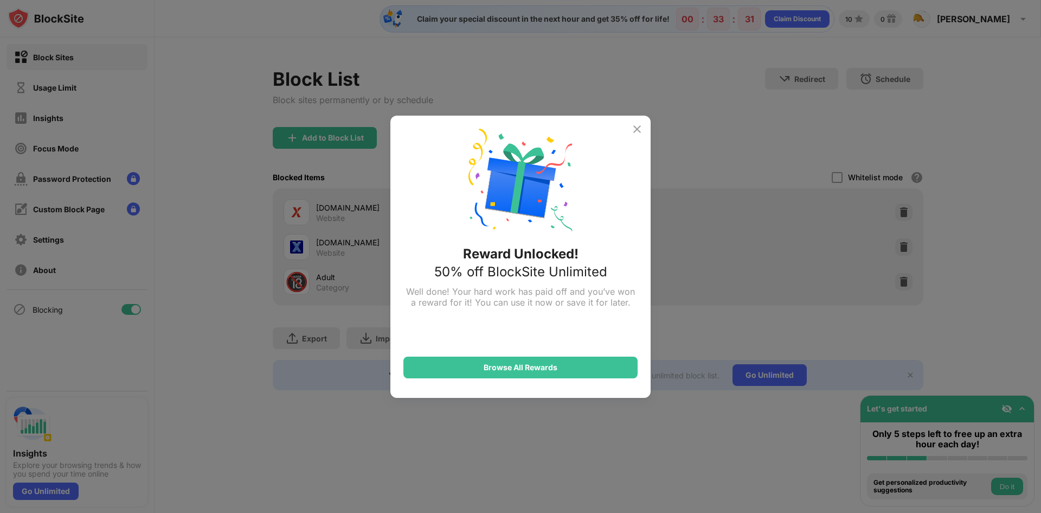
click at [636, 128] on img at bounding box center [637, 129] width 13 height 13
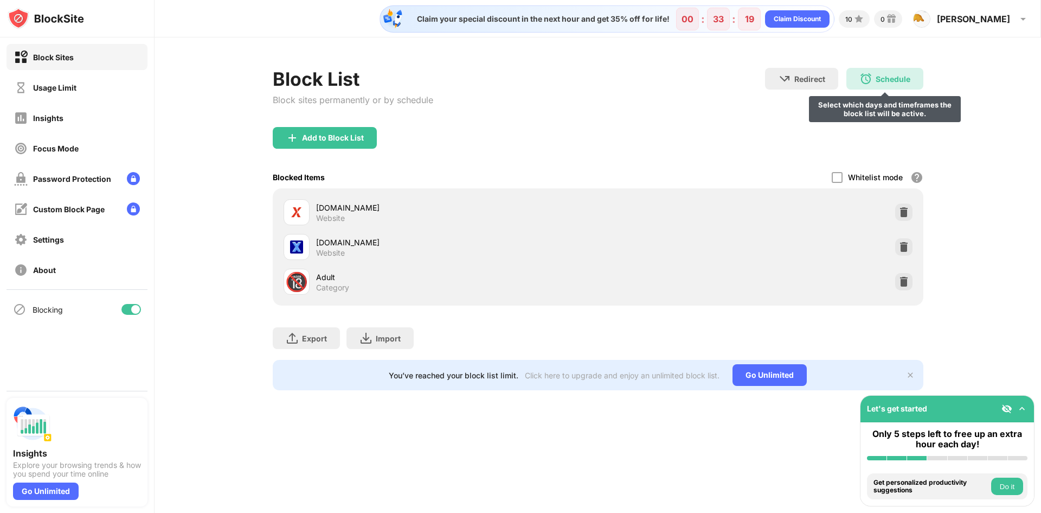
click at [860, 84] on img at bounding box center [866, 78] width 13 height 13
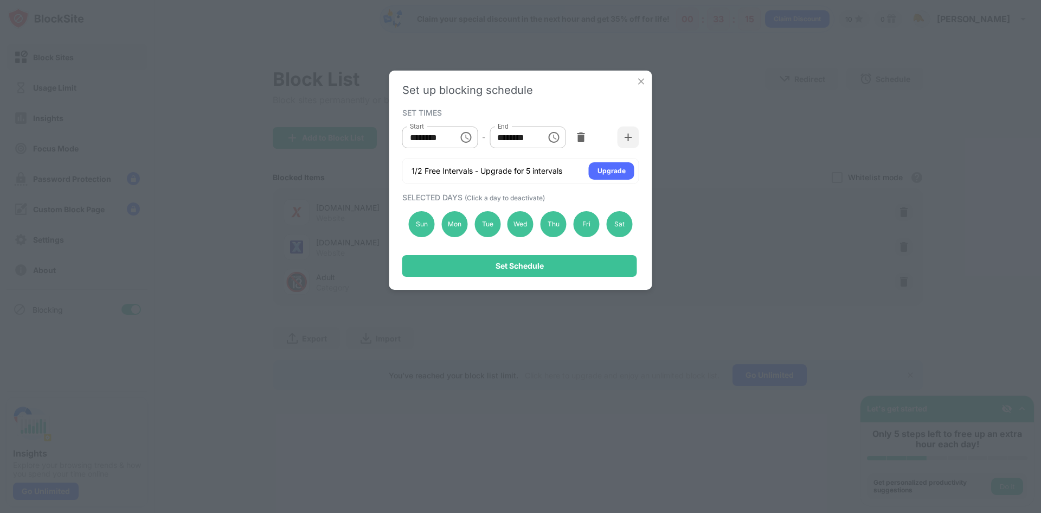
click at [647, 82] on div "Set up blocking schedule SET TIMES Start ******** Start - End ******** End 1/2 …" at bounding box center [520, 180] width 263 height 219
click at [646, 82] on img at bounding box center [641, 81] width 11 height 11
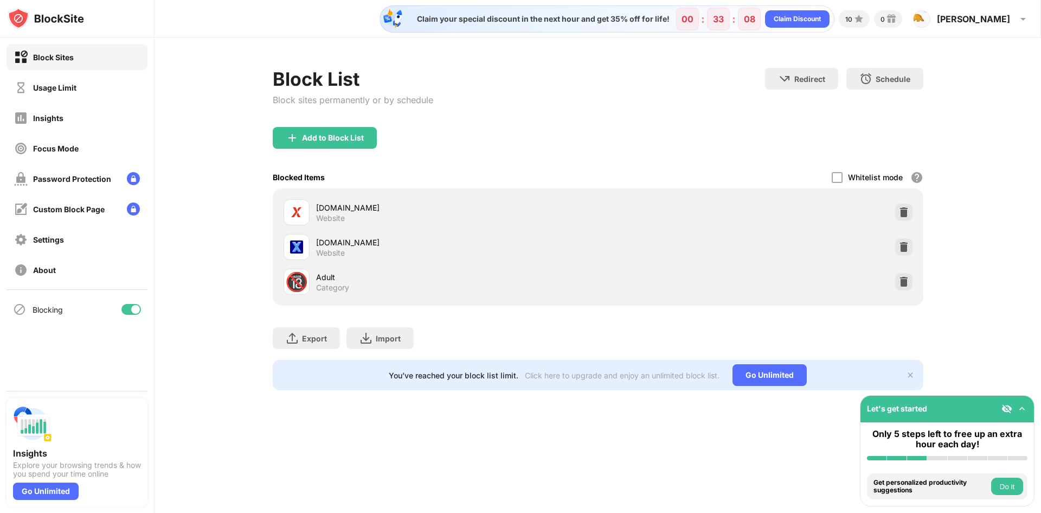
click at [907, 375] on img at bounding box center [910, 374] width 9 height 9
